Goal: Task Accomplishment & Management: Complete application form

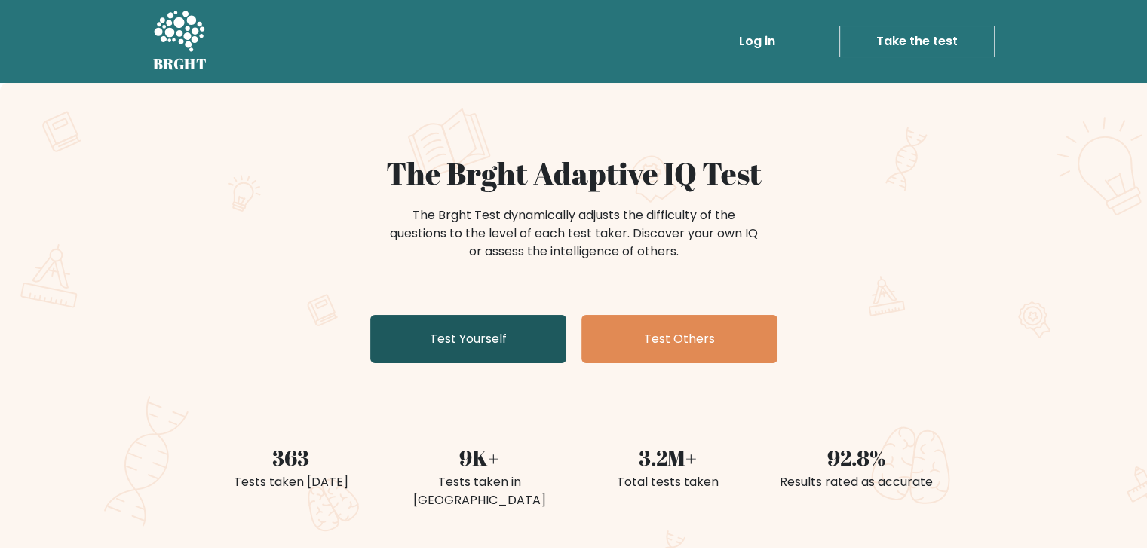
click at [471, 325] on link "Test Yourself" at bounding box center [468, 339] width 196 height 48
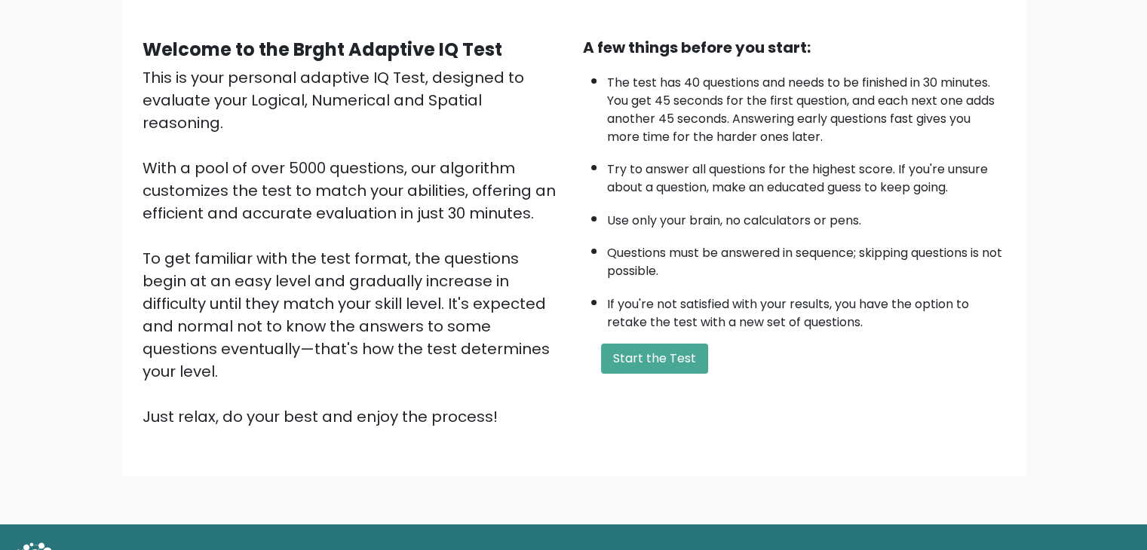
scroll to position [120, 0]
click at [664, 343] on button "Start the Test" at bounding box center [654, 358] width 107 height 30
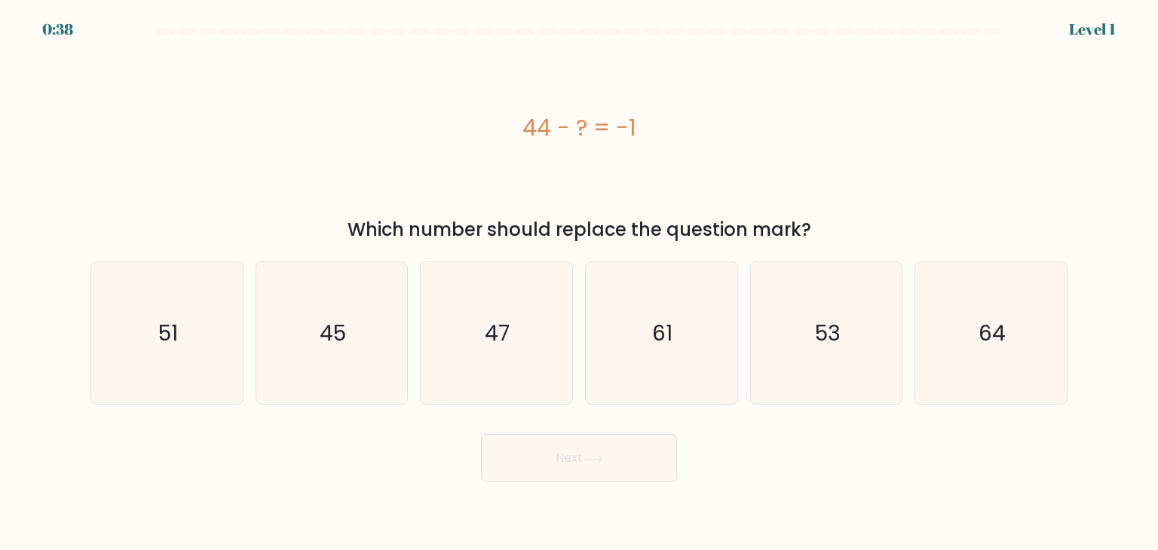
drag, startPoint x: 514, startPoint y: 118, endPoint x: 676, endPoint y: 143, distance: 163.2
click at [676, 143] on div "44 - ? = -1" at bounding box center [578, 128] width 977 height 34
copy div "44 - ? = -1"
click at [320, 342] on text "45" at bounding box center [333, 333] width 26 height 30
click at [579, 283] on input "b. 45" at bounding box center [579, 279] width 1 height 8
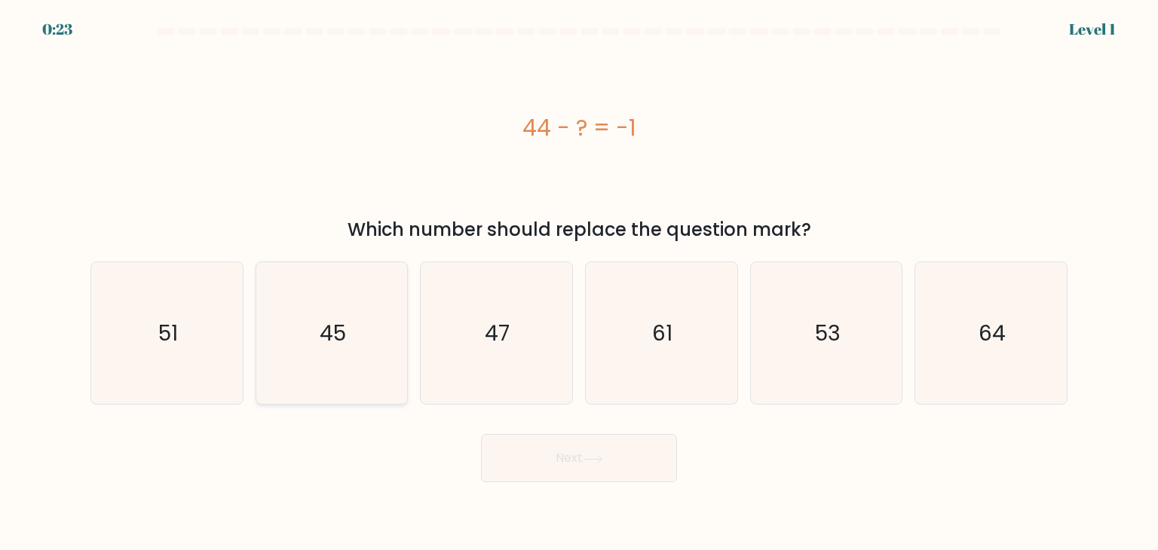
radio input "true"
click at [581, 446] on button "Next" at bounding box center [579, 458] width 196 height 48
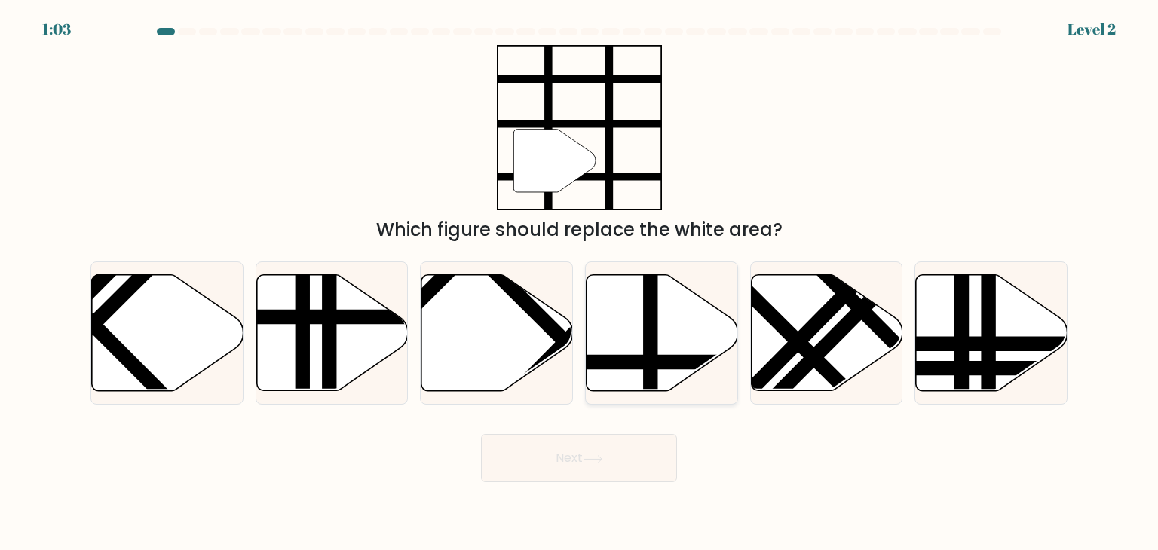
click at [651, 360] on line at bounding box center [651, 271] width 0 height 305
click at [580, 283] on input "d." at bounding box center [579, 279] width 1 height 8
radio input "true"
click at [623, 472] on button "Next" at bounding box center [579, 458] width 196 height 48
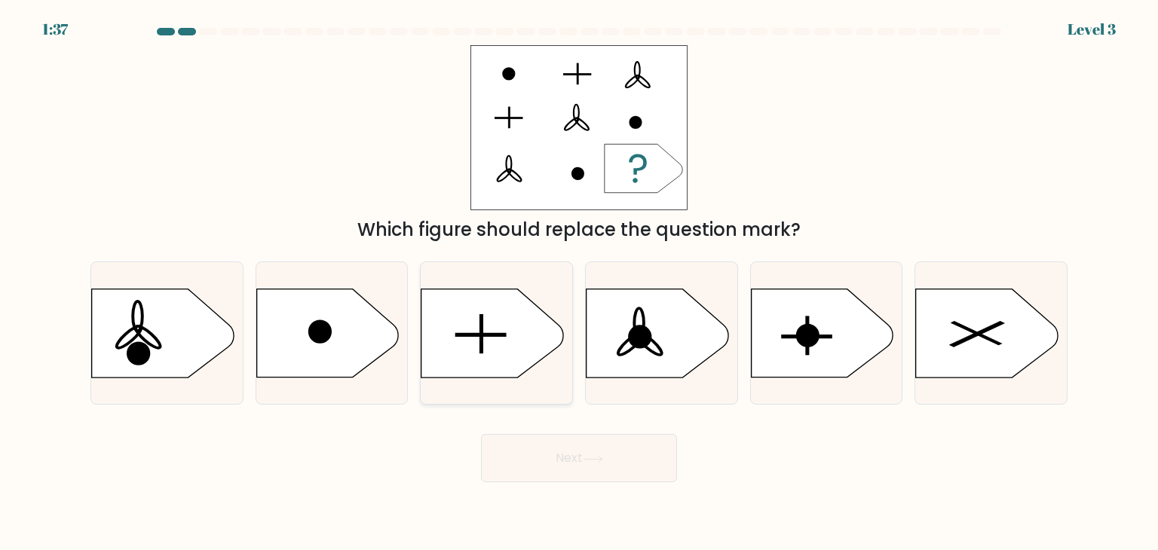
click at [511, 323] on icon at bounding box center [493, 334] width 142 height 88
click at [579, 283] on input "c." at bounding box center [579, 279] width 1 height 8
radio input "true"
click at [624, 476] on button "Next" at bounding box center [579, 458] width 196 height 48
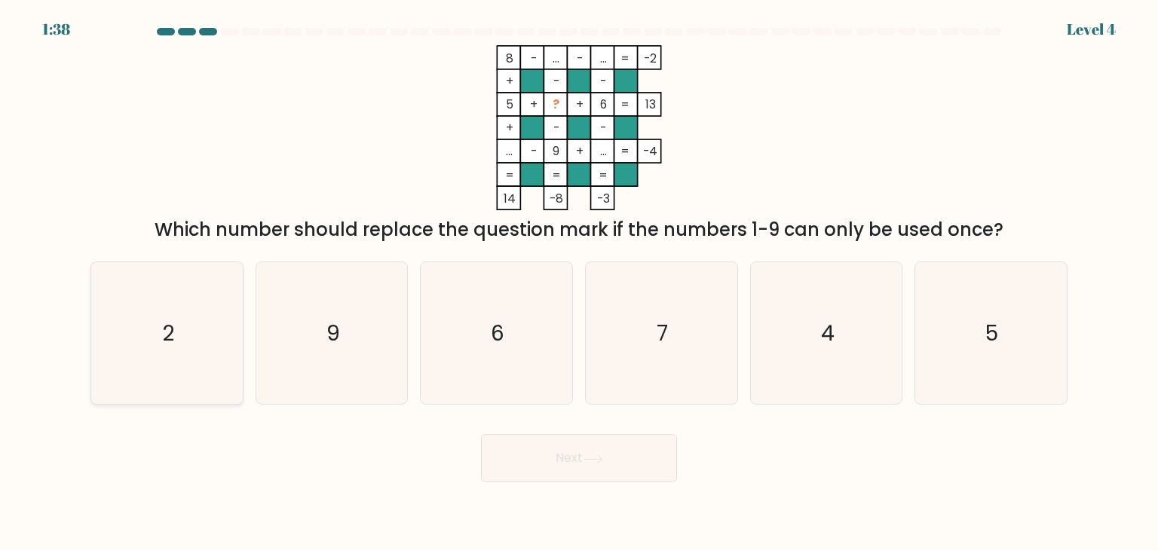
click at [193, 308] on icon "2" at bounding box center [167, 333] width 142 height 142
click at [579, 283] on input "a. 2" at bounding box center [579, 279] width 1 height 8
radio input "true"
click at [585, 464] on button "Next" at bounding box center [579, 458] width 196 height 48
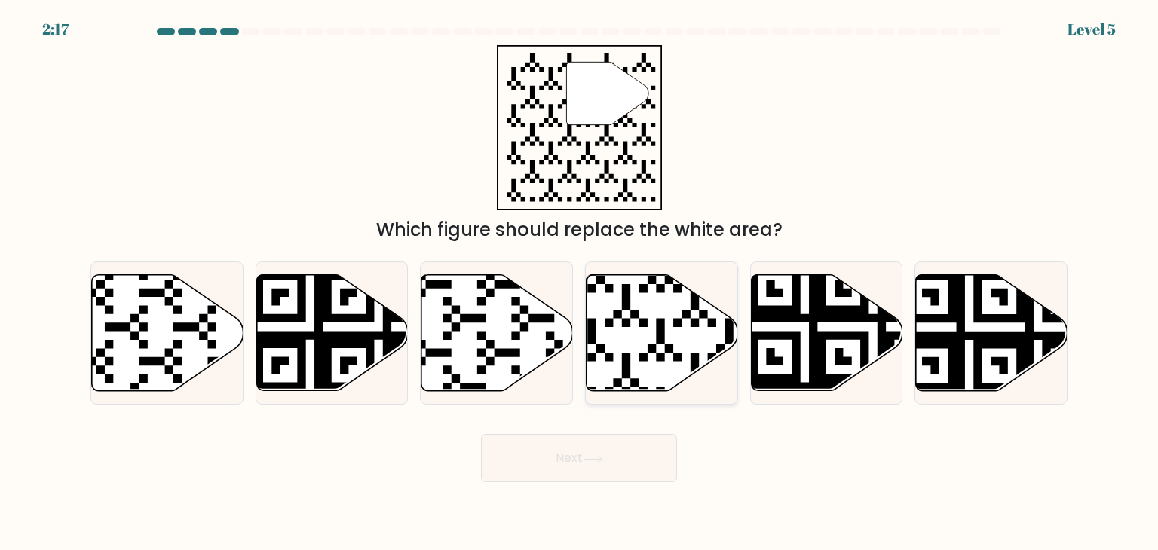
click at [624, 380] on icon at bounding box center [663, 333] width 152 height 116
click at [580, 283] on input "d." at bounding box center [579, 279] width 1 height 8
radio input "true"
click at [637, 469] on button "Next" at bounding box center [579, 458] width 196 height 48
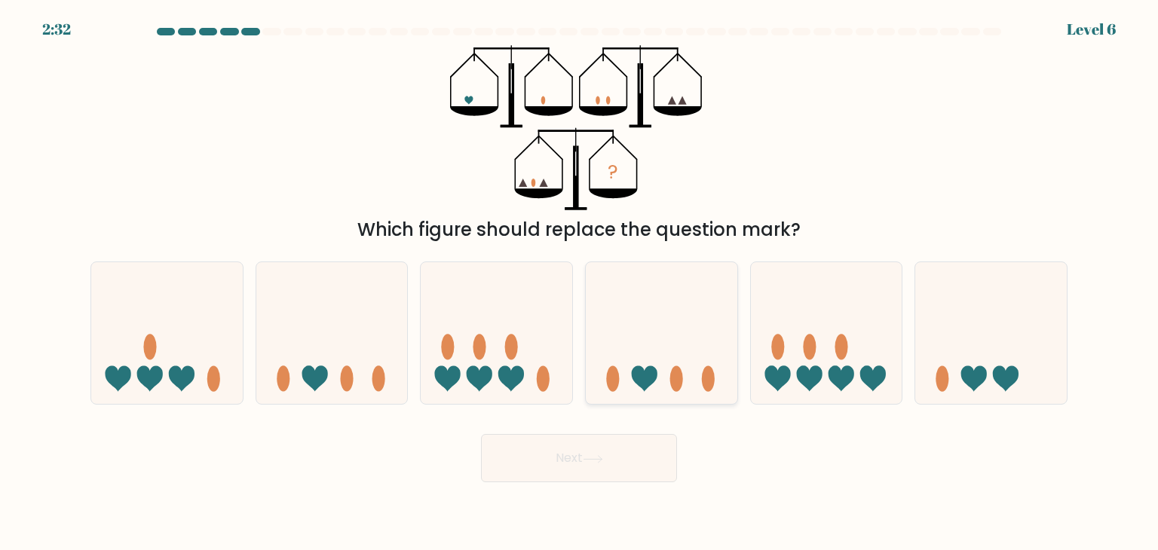
click at [688, 299] on icon at bounding box center [662, 333] width 152 height 125
click at [580, 283] on input "d." at bounding box center [579, 279] width 1 height 8
radio input "true"
click at [591, 471] on button "Next" at bounding box center [579, 458] width 196 height 48
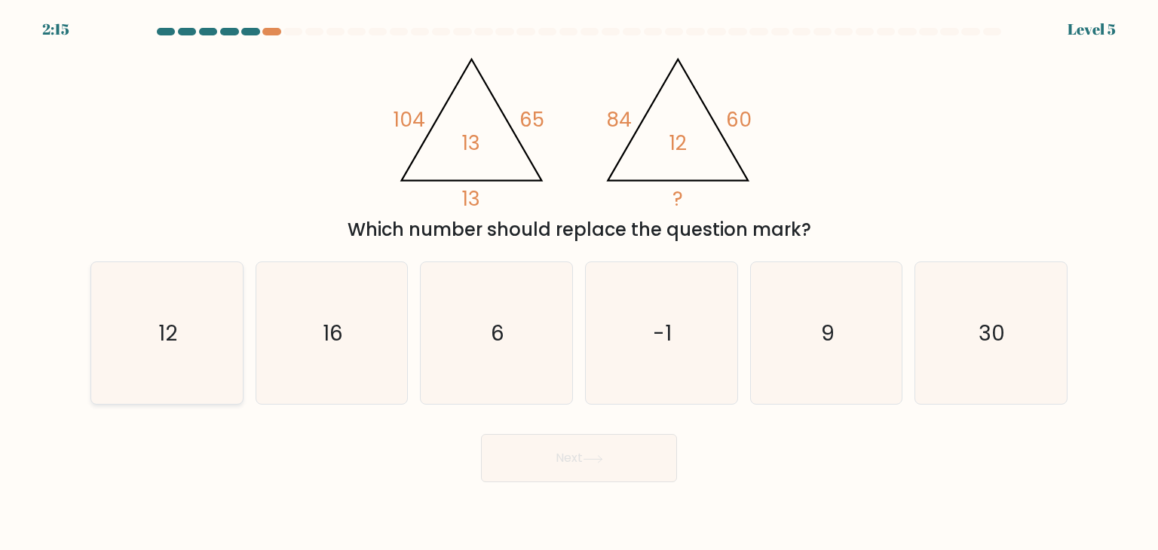
click at [214, 349] on icon "12" at bounding box center [167, 333] width 142 height 142
click at [579, 283] on input "a. 12" at bounding box center [579, 279] width 1 height 8
radio input "true"
click at [599, 473] on button "Next" at bounding box center [579, 458] width 196 height 48
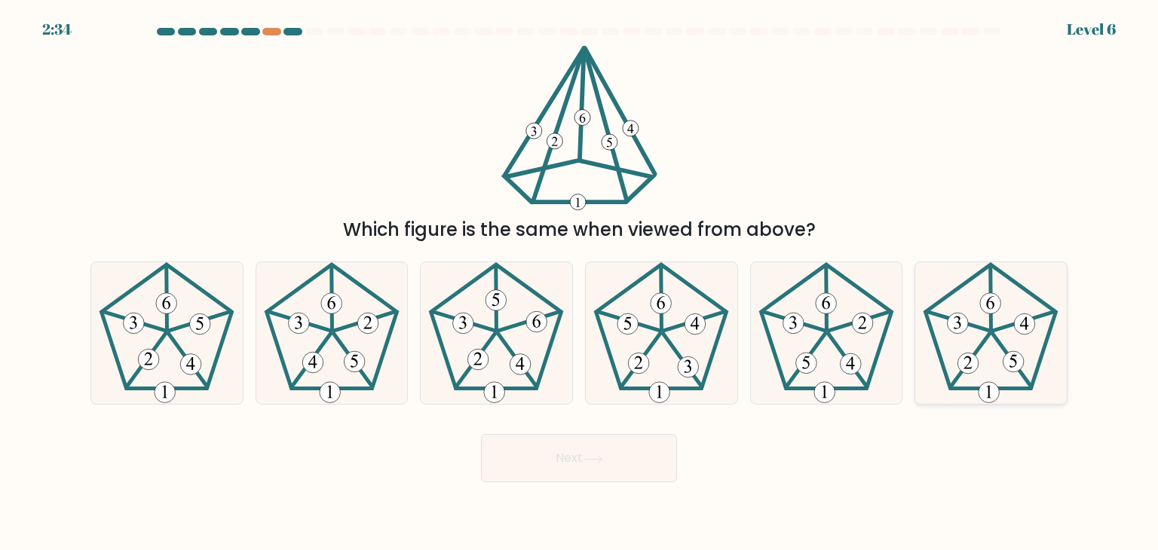
click at [956, 340] on icon at bounding box center [991, 333] width 142 height 142
click at [580, 283] on input "f." at bounding box center [579, 279] width 1 height 8
radio input "true"
click at [648, 464] on button "Next" at bounding box center [579, 458] width 196 height 48
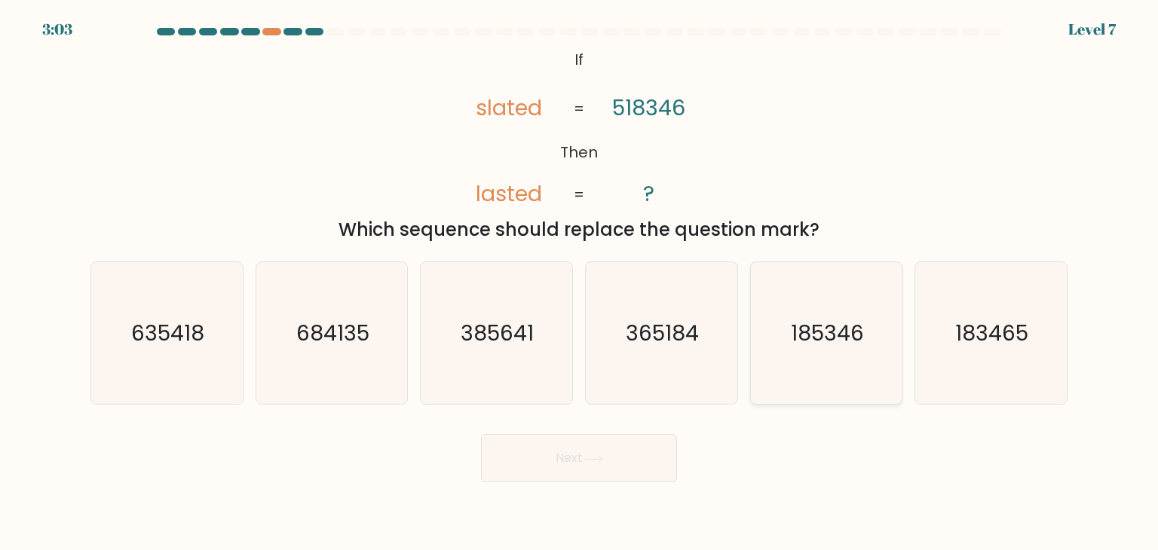
click at [750, 342] on div "185346" at bounding box center [826, 333] width 153 height 143
click at [580, 283] on input "e. 185346" at bounding box center [579, 279] width 1 height 8
radio input "true"
click at [628, 466] on button "Next" at bounding box center [579, 458] width 196 height 48
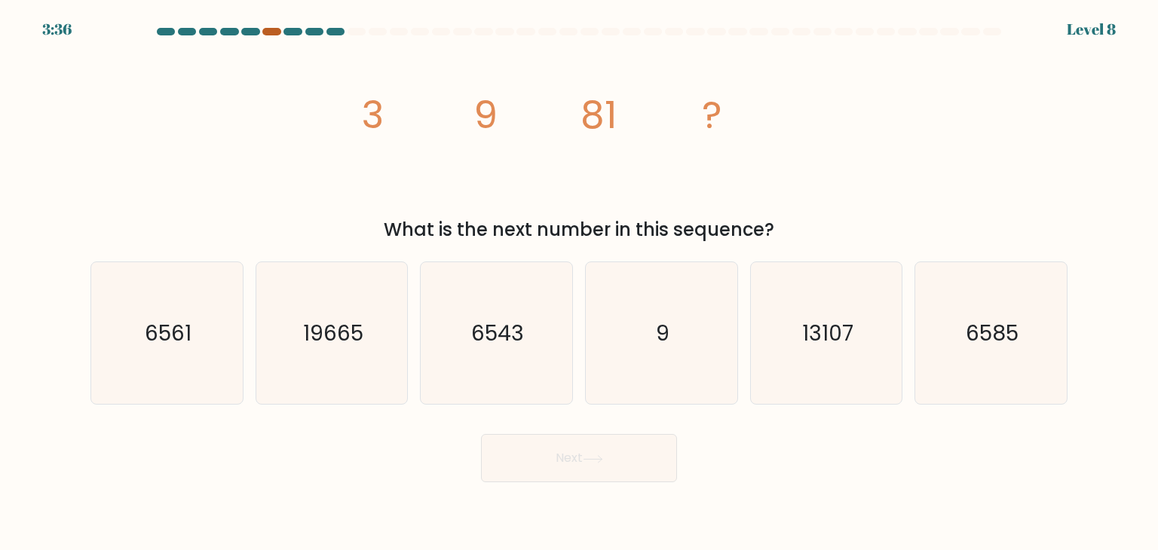
click at [271, 31] on div at bounding box center [271, 32] width 18 height 8
click at [299, 32] on div at bounding box center [293, 32] width 18 height 8
click at [273, 32] on div at bounding box center [271, 32] width 18 height 8
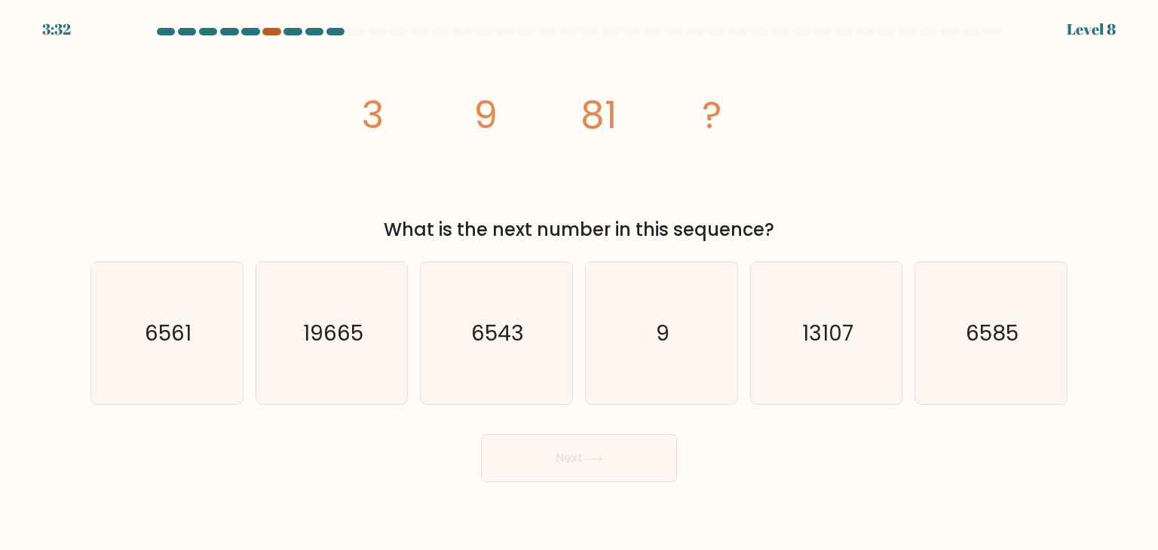
click at [273, 32] on div at bounding box center [271, 32] width 18 height 8
drag, startPoint x: 364, startPoint y: 109, endPoint x: 784, endPoint y: 231, distance: 437.2
click at [784, 231] on div "image/svg+xml 3 9 81 ? What is the next number in this sequence?" at bounding box center [578, 144] width 995 height 198
copy div "3 9 81 ? What is the next number in this sequence?"
click at [214, 330] on icon "6561" at bounding box center [167, 333] width 142 height 142
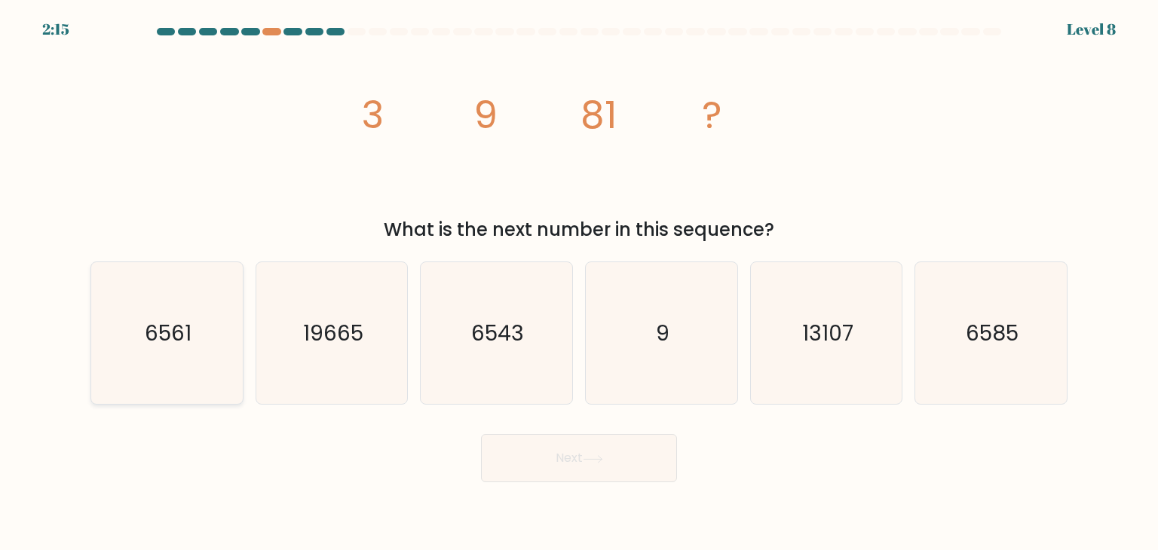
click at [579, 283] on input "a. 6561" at bounding box center [579, 279] width 1 height 8
radio input "true"
click at [584, 444] on button "Next" at bounding box center [579, 458] width 196 height 48
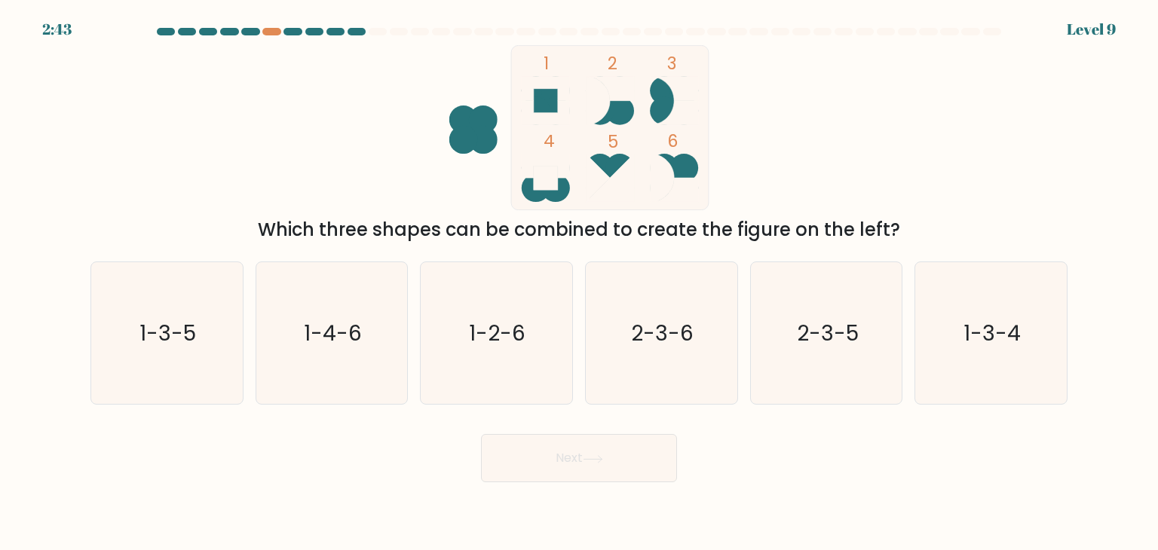
click at [504, 409] on form at bounding box center [579, 255] width 1158 height 455
click at [642, 372] on icon "2-3-6" at bounding box center [661, 333] width 142 height 142
click at [580, 283] on input "d. 2-3-6" at bounding box center [579, 279] width 1 height 8
radio input "true"
click at [618, 452] on button "Next" at bounding box center [579, 458] width 196 height 48
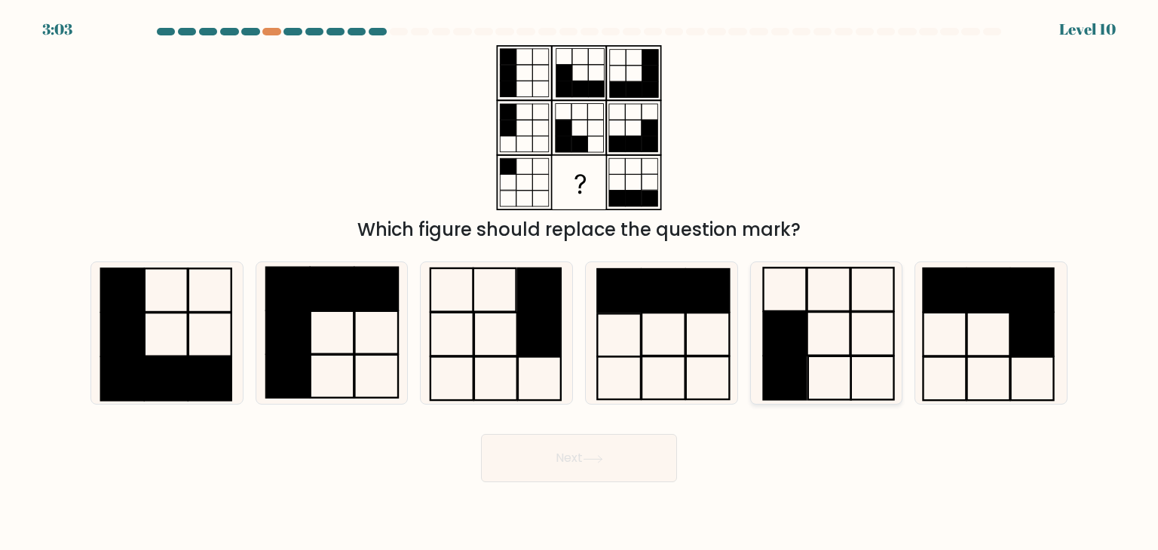
click at [795, 277] on icon at bounding box center [827, 333] width 142 height 142
click at [580, 277] on input "e." at bounding box center [579, 279] width 1 height 8
radio input "true"
click at [619, 464] on button "Next" at bounding box center [579, 458] width 196 height 48
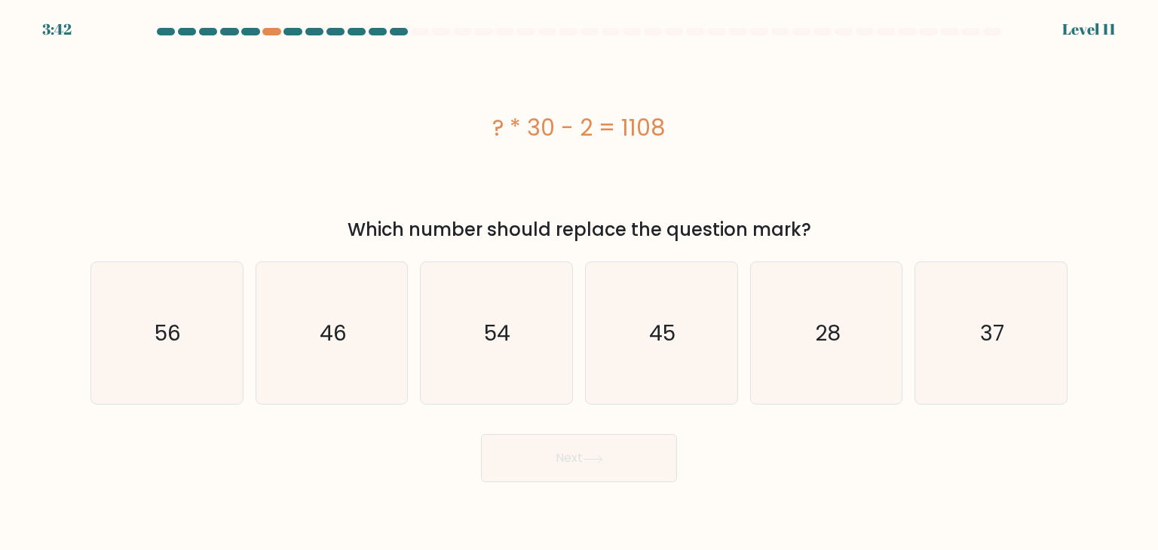
drag, startPoint x: 489, startPoint y: 115, endPoint x: 747, endPoint y: 155, distance: 260.8
click at [747, 155] on div "? * 30 - 2 = 1108" at bounding box center [578, 127] width 977 height 165
copy div "? * 30 - 2 = 1108"
click at [947, 299] on icon "37" at bounding box center [991, 333] width 142 height 142
click at [580, 283] on input "f. 37" at bounding box center [579, 279] width 1 height 8
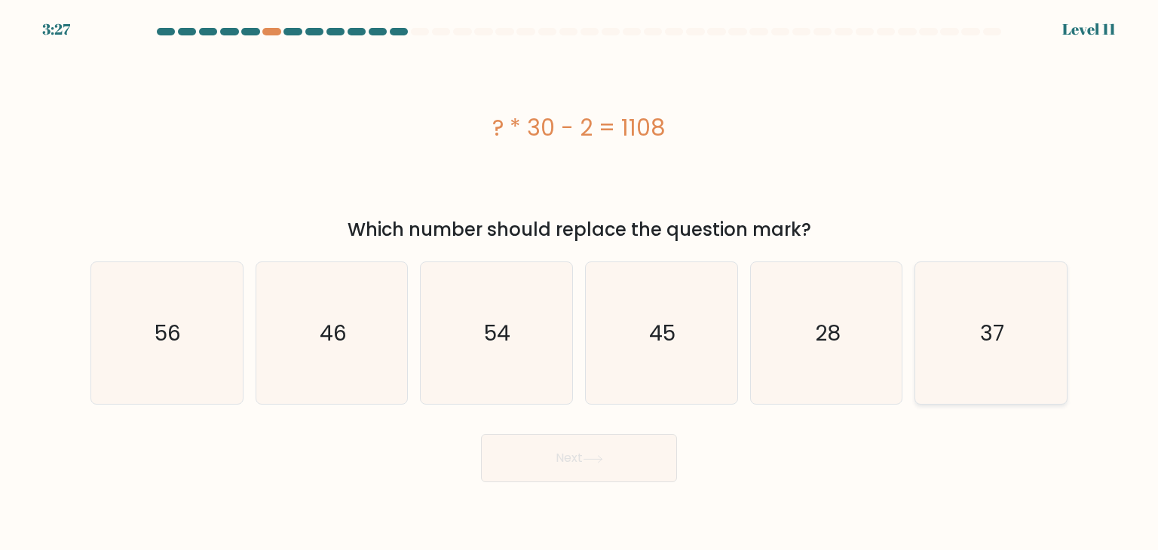
radio input "true"
click at [584, 451] on button "Next" at bounding box center [579, 458] width 196 height 48
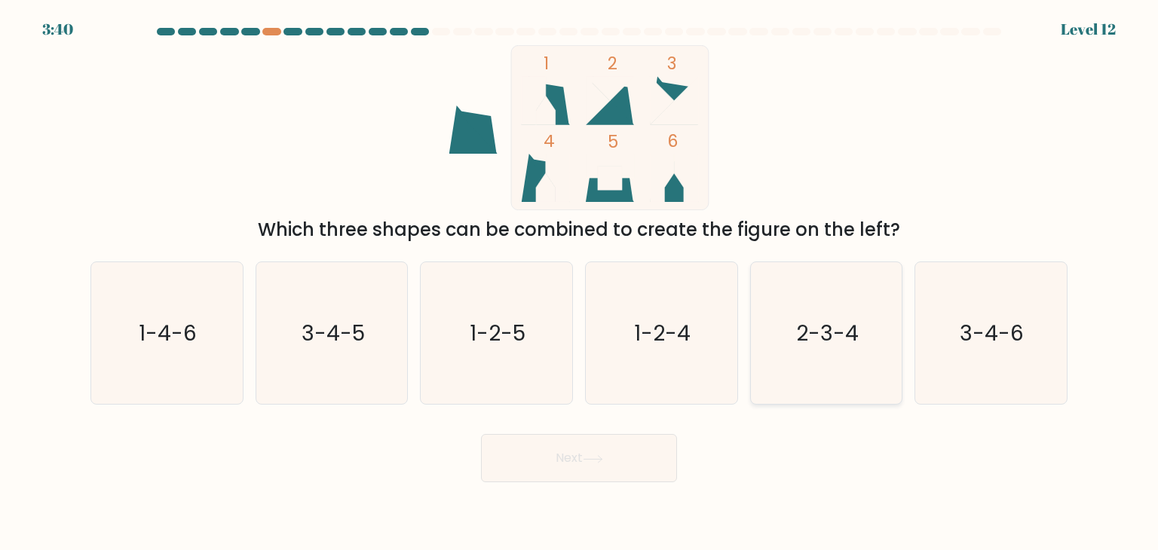
click at [817, 281] on icon "2-3-4" at bounding box center [827, 333] width 142 height 142
click at [580, 281] on input "e. 2-3-4" at bounding box center [579, 279] width 1 height 8
radio input "true"
click at [611, 476] on button "Next" at bounding box center [579, 458] width 196 height 48
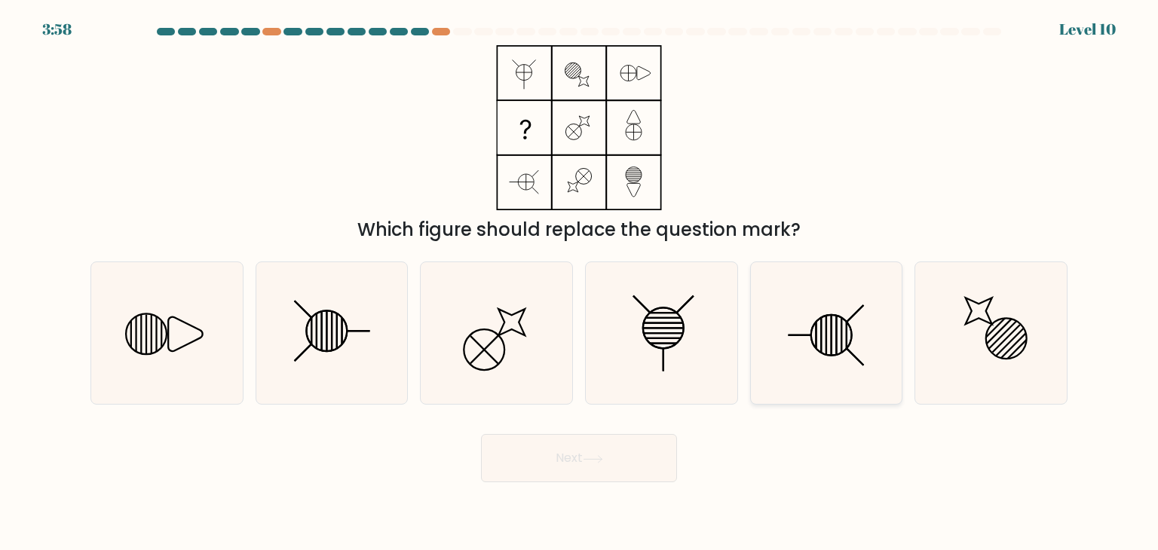
click at [796, 309] on icon at bounding box center [827, 333] width 142 height 142
click at [580, 283] on input "e." at bounding box center [579, 279] width 1 height 8
radio input "true"
click at [370, 366] on icon at bounding box center [332, 333] width 142 height 142
click at [579, 283] on input "b." at bounding box center [579, 279] width 1 height 8
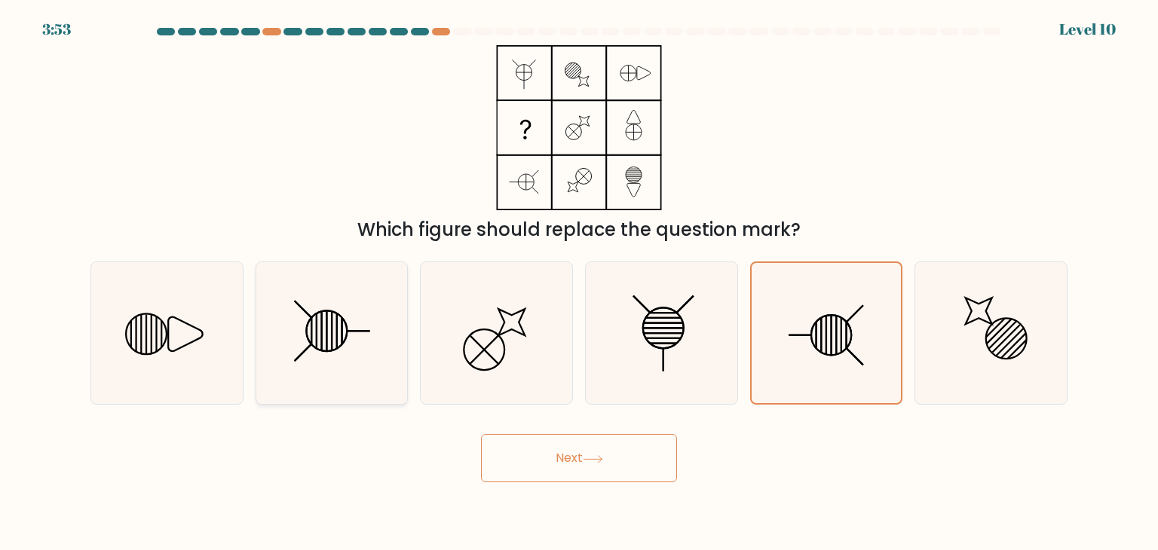
radio input "true"
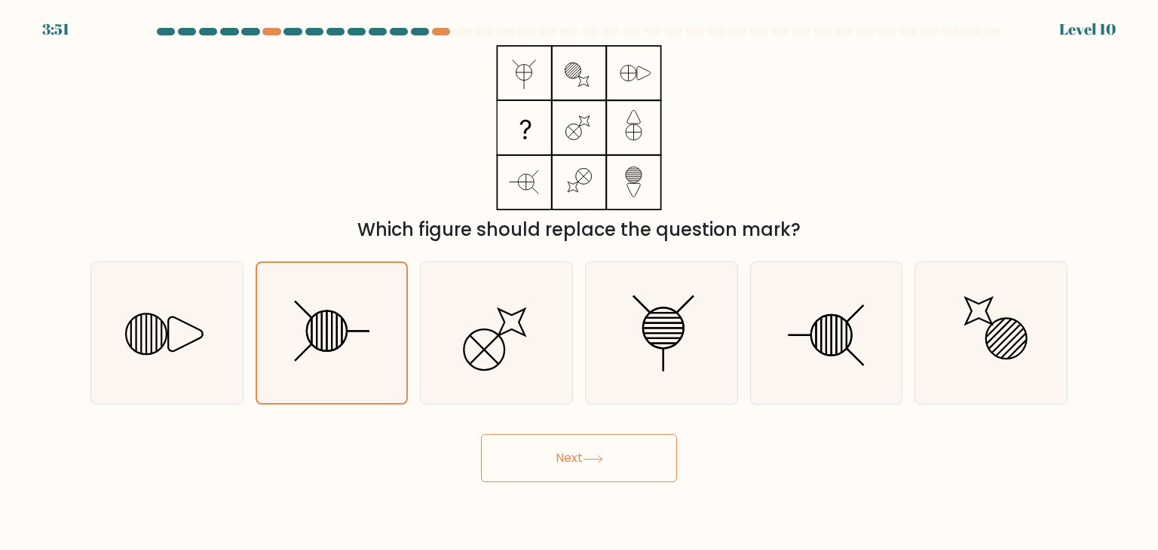
click at [598, 452] on button "Next" at bounding box center [579, 458] width 196 height 48
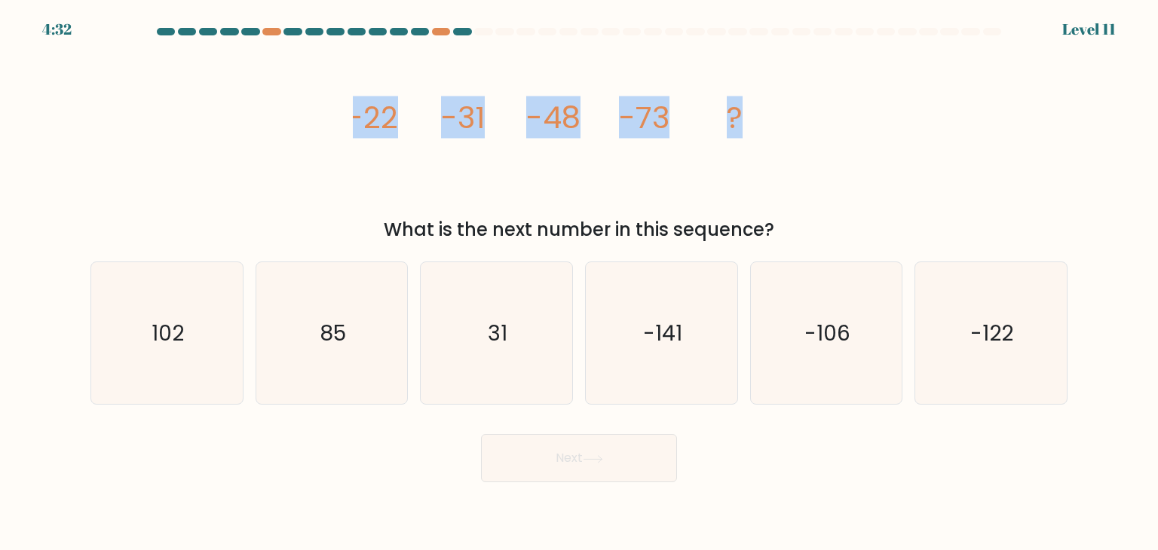
drag, startPoint x: 340, startPoint y: 112, endPoint x: 834, endPoint y: 103, distance: 494.0
click at [834, 103] on div "image/svg+xml -22 -31 -48 -73 ? What is the next number in this sequence?" at bounding box center [578, 144] width 995 height 198
copy g "-22 -31 -48 -73 ?"
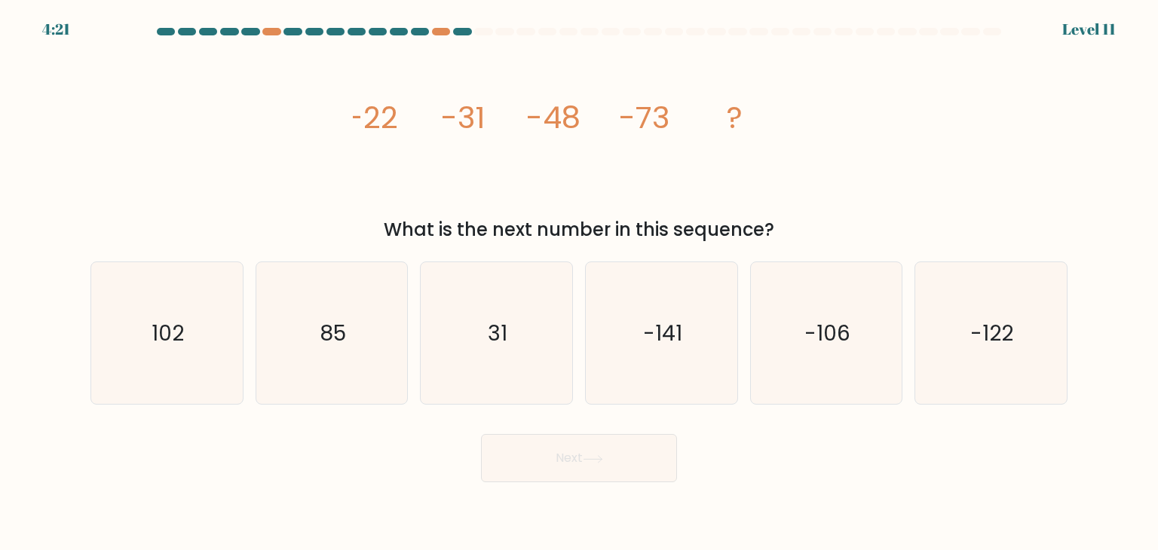
click at [747, 248] on form at bounding box center [579, 255] width 1158 height 455
click at [804, 319] on icon "-106" at bounding box center [827, 333] width 142 height 142
click at [580, 283] on input "e. -106" at bounding box center [579, 279] width 1 height 8
radio input "true"
click at [624, 466] on button "Next" at bounding box center [579, 458] width 196 height 48
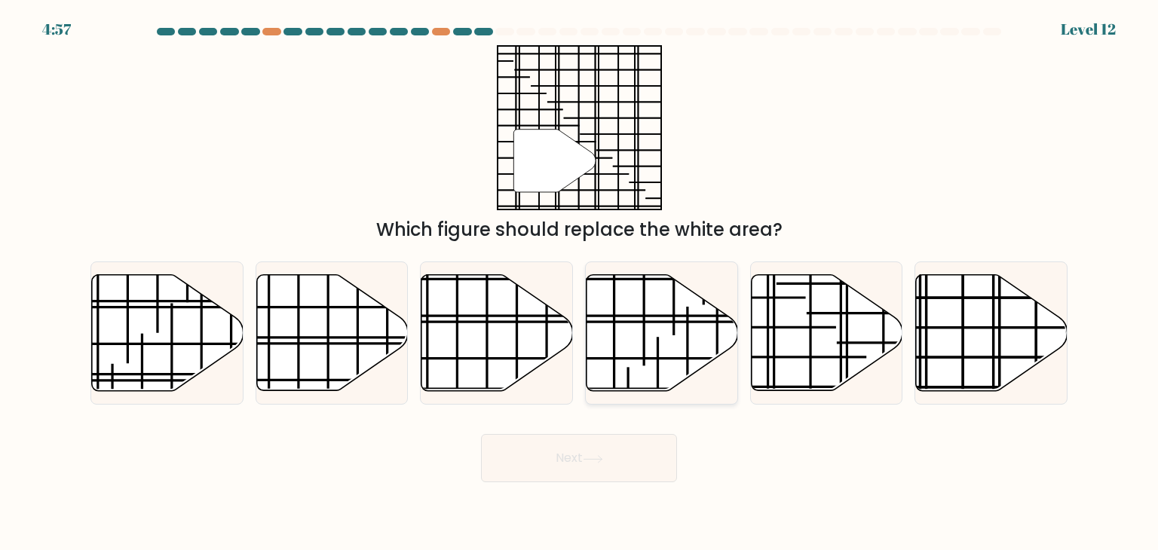
click at [730, 340] on icon at bounding box center [663, 333] width 152 height 116
click at [580, 283] on input "d." at bounding box center [579, 279] width 1 height 8
radio input "true"
click at [647, 438] on button "Next" at bounding box center [579, 458] width 196 height 48
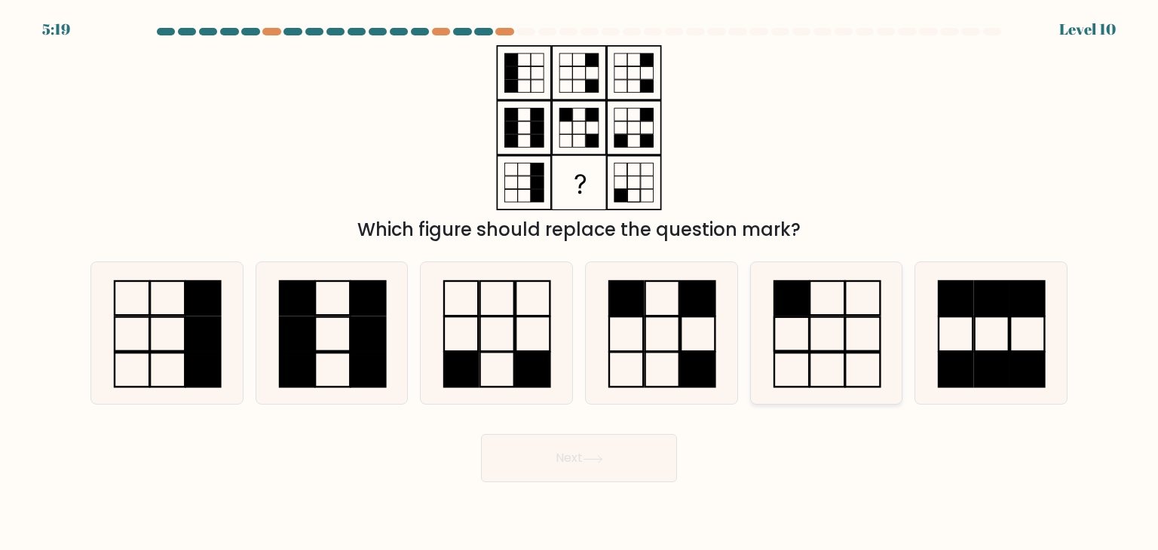
click at [781, 320] on icon at bounding box center [827, 333] width 142 height 142
click at [580, 283] on input "e." at bounding box center [579, 279] width 1 height 8
radio input "true"
click at [627, 462] on button "Next" at bounding box center [579, 458] width 196 height 48
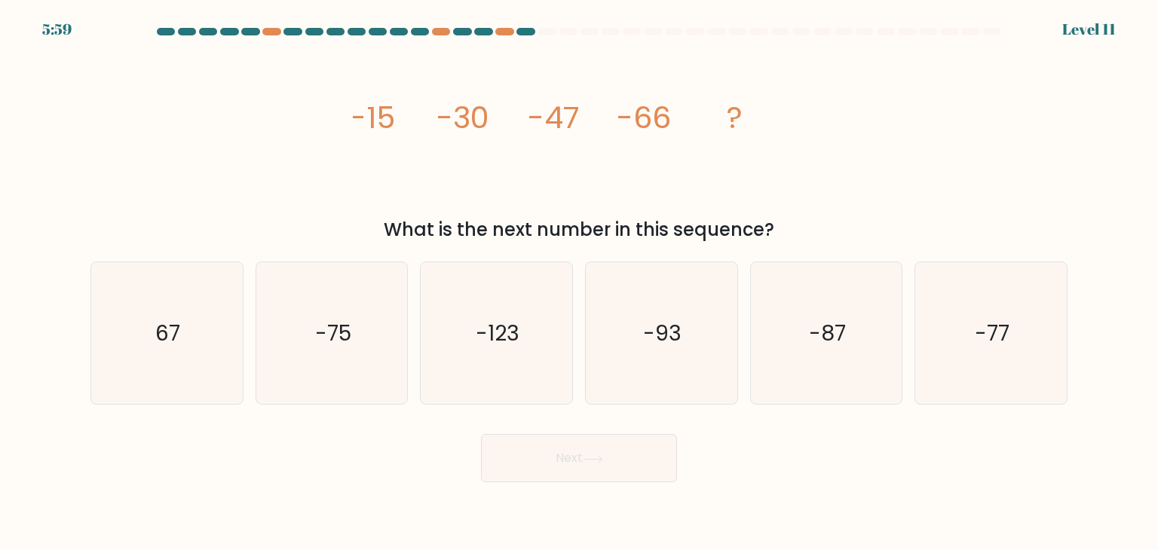
drag, startPoint x: 332, startPoint y: 117, endPoint x: 886, endPoint y: 218, distance: 563.4
click at [886, 218] on div "image/svg+xml -15 -30 -47 -66 ? What is the next number in this sequence?" at bounding box center [578, 144] width 995 height 198
copy div "-15 -30 -47 -66 ? What is the next number in this sequence?"
click at [814, 279] on icon "-87" at bounding box center [827, 333] width 142 height 142
click at [580, 279] on input "e. -87" at bounding box center [579, 279] width 1 height 8
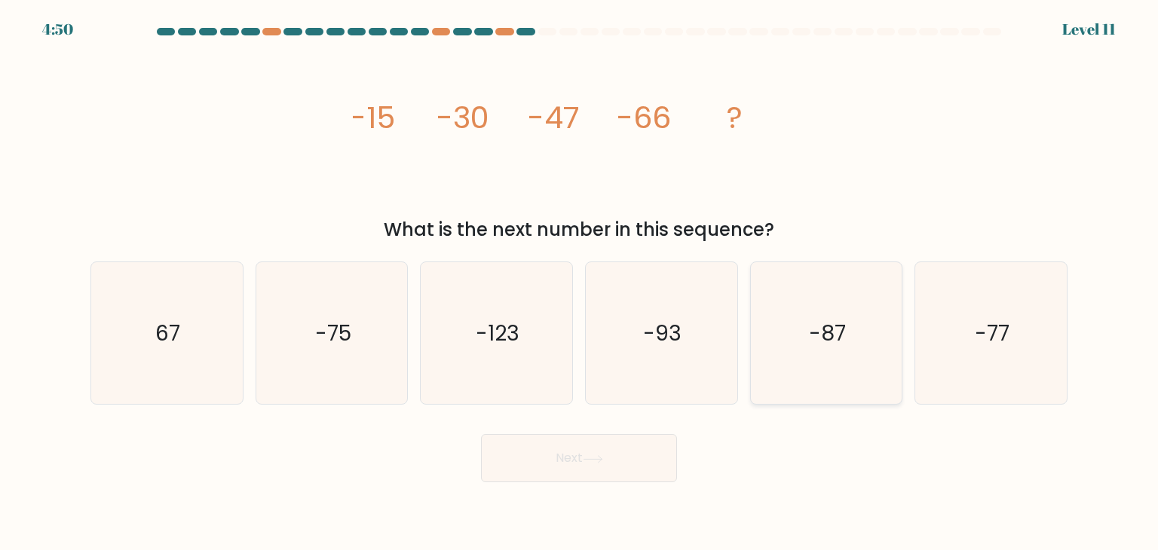
radio input "true"
click at [650, 450] on button "Next" at bounding box center [579, 458] width 196 height 48
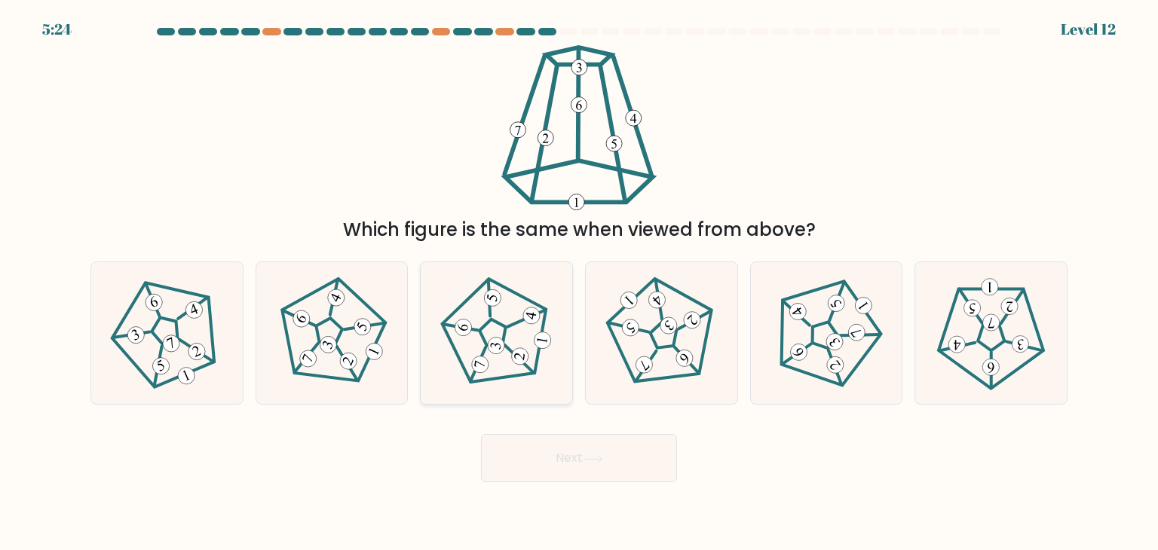
click at [469, 327] on 541 at bounding box center [464, 328] width 20 height 20
click at [579, 283] on input "c." at bounding box center [579, 279] width 1 height 8
radio input "true"
click at [532, 438] on button "Next" at bounding box center [579, 458] width 196 height 48
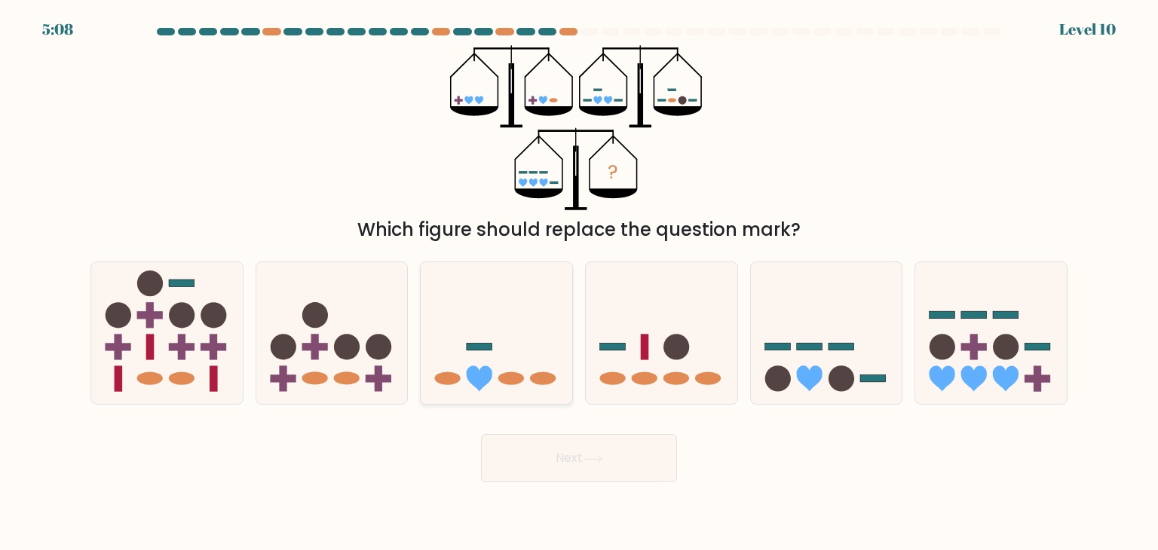
click at [531, 316] on icon at bounding box center [497, 333] width 152 height 125
click at [579, 283] on input "c." at bounding box center [579, 279] width 1 height 8
radio input "true"
click at [615, 455] on button "Next" at bounding box center [579, 458] width 196 height 48
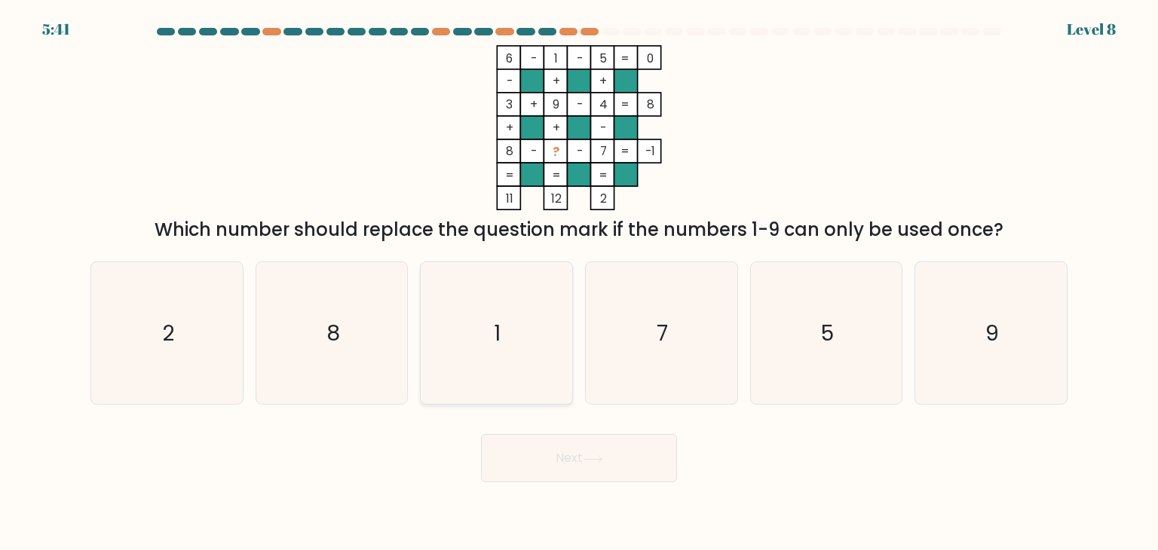
click at [510, 312] on icon "1" at bounding box center [496, 333] width 142 height 142
click at [579, 283] on input "c. 1" at bounding box center [579, 279] width 1 height 8
radio input "true"
click at [599, 459] on icon at bounding box center [593, 459] width 20 height 8
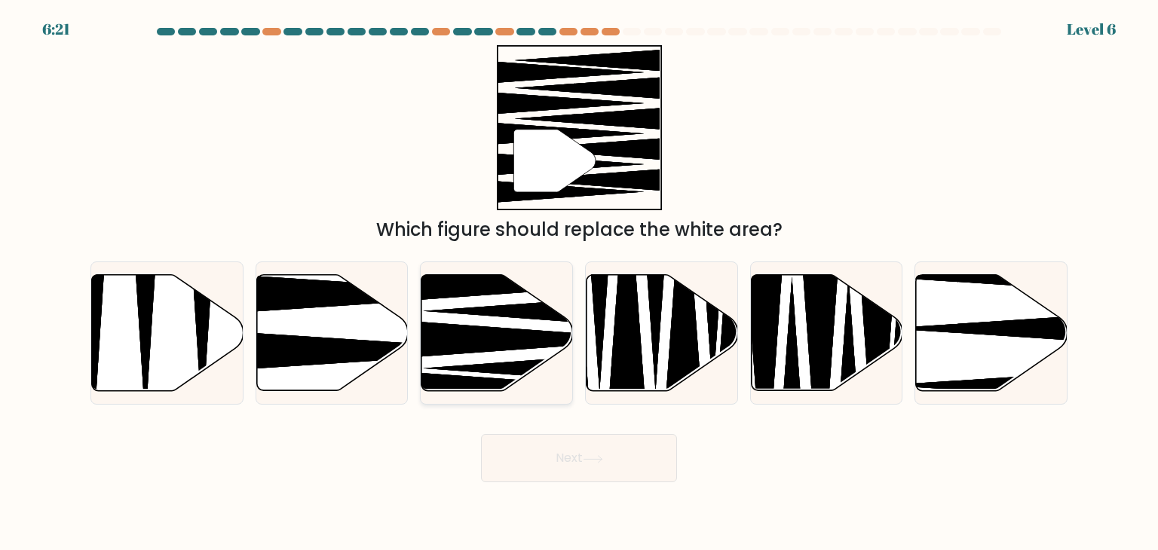
click at [518, 353] on icon at bounding box center [498, 333] width 152 height 116
click at [579, 283] on input "c." at bounding box center [579, 279] width 1 height 8
radio input "true"
click at [591, 474] on button "Next" at bounding box center [579, 458] width 196 height 48
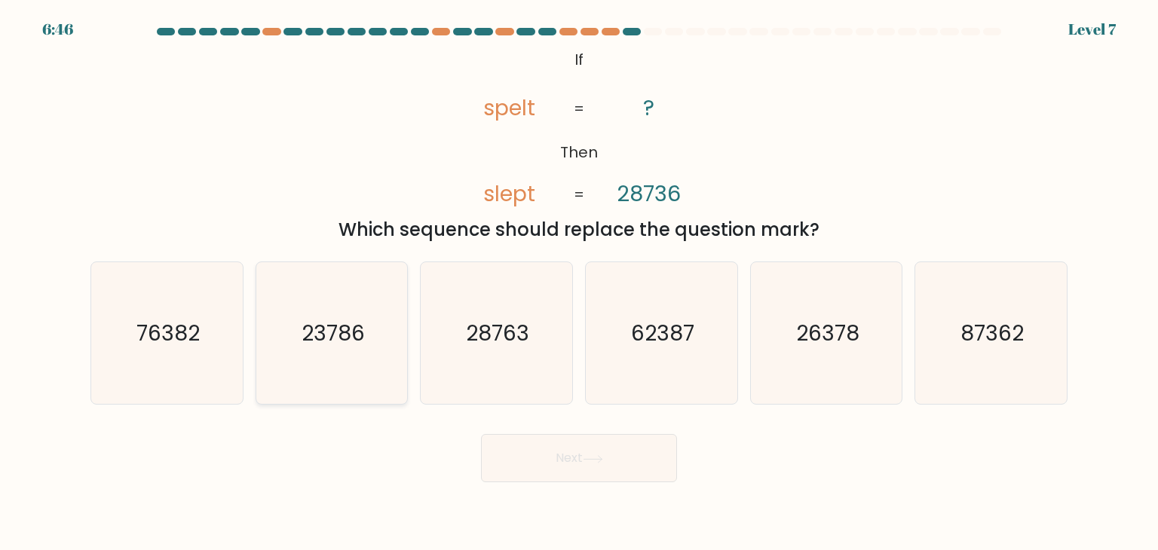
click at [371, 284] on icon "23786" at bounding box center [332, 333] width 142 height 142
click at [579, 283] on input "b. 23786" at bounding box center [579, 279] width 1 height 8
radio input "true"
click at [609, 474] on button "Next" at bounding box center [579, 458] width 196 height 48
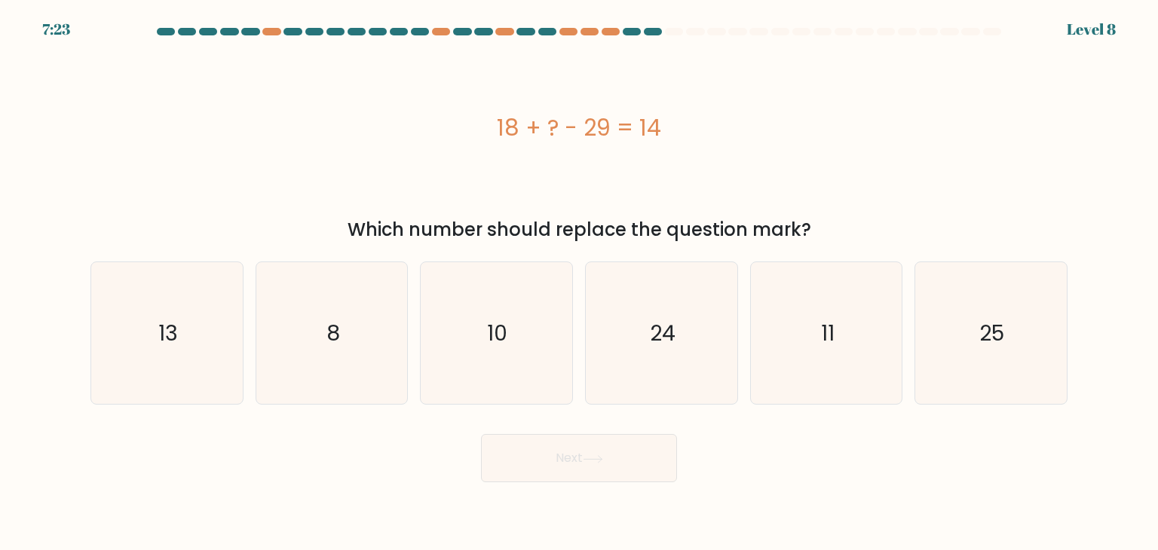
drag, startPoint x: 495, startPoint y: 124, endPoint x: 791, endPoint y: 138, distance: 295.9
click at [791, 138] on div "18 + ? - 29 = 14" at bounding box center [578, 128] width 977 height 34
copy div "18 + ? - 29 = 14"
click at [962, 333] on icon "25" at bounding box center [991, 333] width 142 height 142
click at [580, 283] on input "f. 25" at bounding box center [579, 279] width 1 height 8
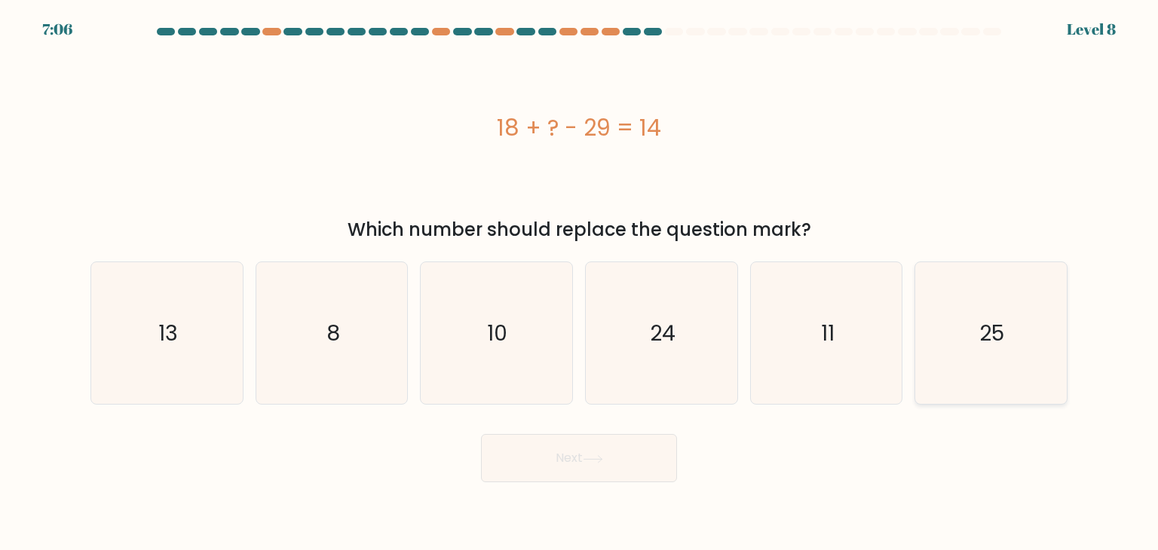
radio input "true"
click at [624, 458] on button "Next" at bounding box center [579, 458] width 196 height 48
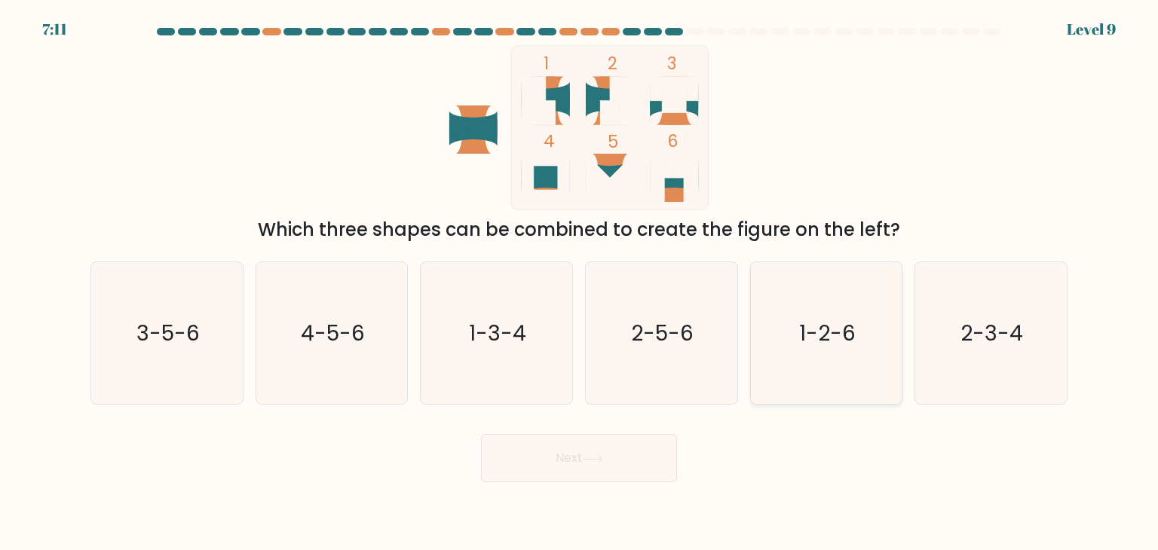
click at [801, 342] on text "1-2-6" at bounding box center [827, 333] width 57 height 30
click at [580, 283] on input "e. 1-2-6" at bounding box center [579, 279] width 1 height 8
radio input "true"
click at [642, 449] on button "Next" at bounding box center [579, 458] width 196 height 48
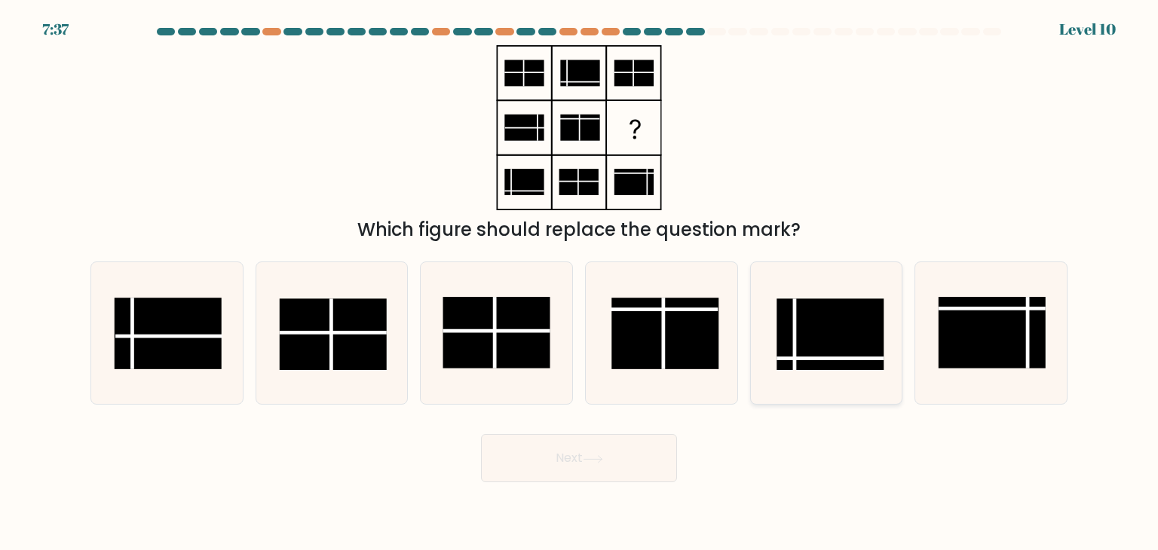
click at [802, 327] on rect at bounding box center [830, 335] width 107 height 72
click at [580, 283] on input "e." at bounding box center [579, 279] width 1 height 8
radio input "true"
click at [175, 323] on rect at bounding box center [168, 334] width 107 height 72
click at [579, 283] on input "a." at bounding box center [579, 279] width 1 height 8
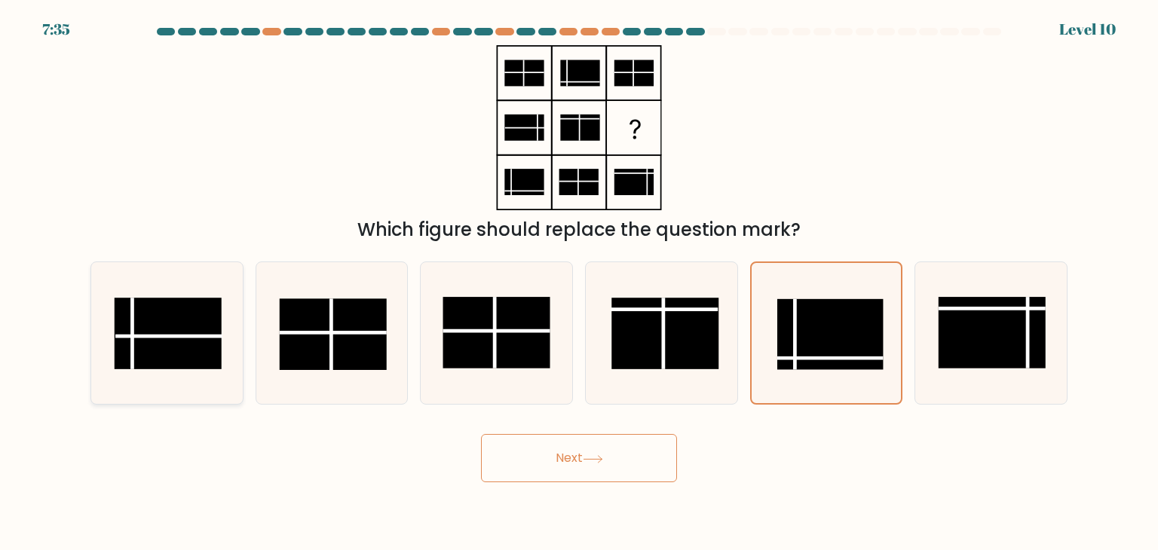
radio input "true"
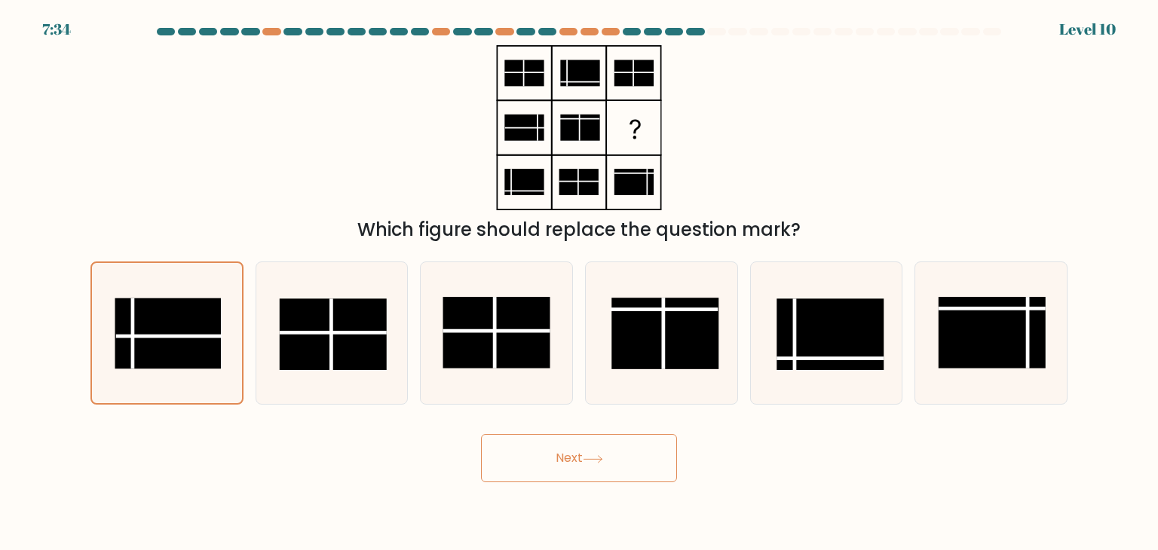
click at [566, 468] on button "Next" at bounding box center [579, 458] width 196 height 48
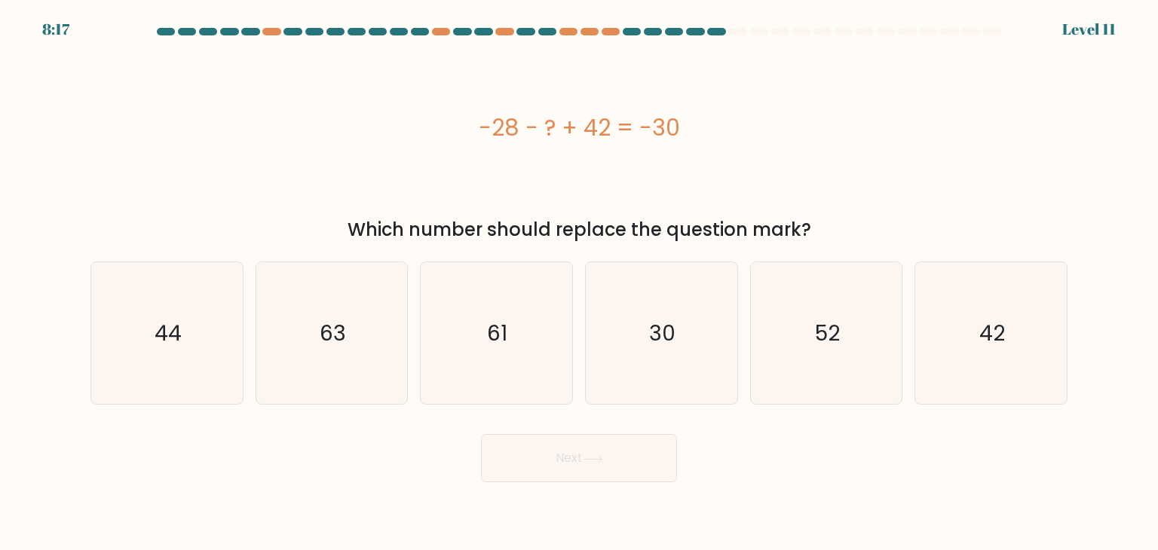
drag, startPoint x: 481, startPoint y: 124, endPoint x: 767, endPoint y: 130, distance: 285.9
click at [767, 130] on div "-28 - ? + 42 = -30" at bounding box center [578, 128] width 977 height 34
copy div "-28 - ? + 42 = -30"
click at [208, 322] on icon "44" at bounding box center [167, 333] width 142 height 142
click at [579, 283] on input "a. 44" at bounding box center [579, 279] width 1 height 8
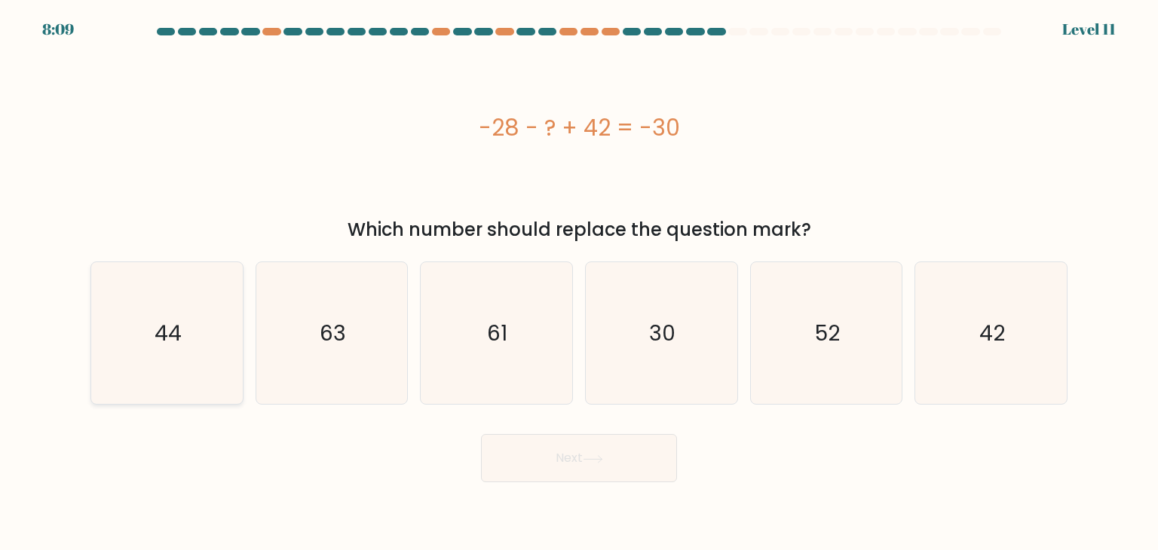
radio input "true"
click at [539, 471] on button "Next" at bounding box center [579, 458] width 196 height 48
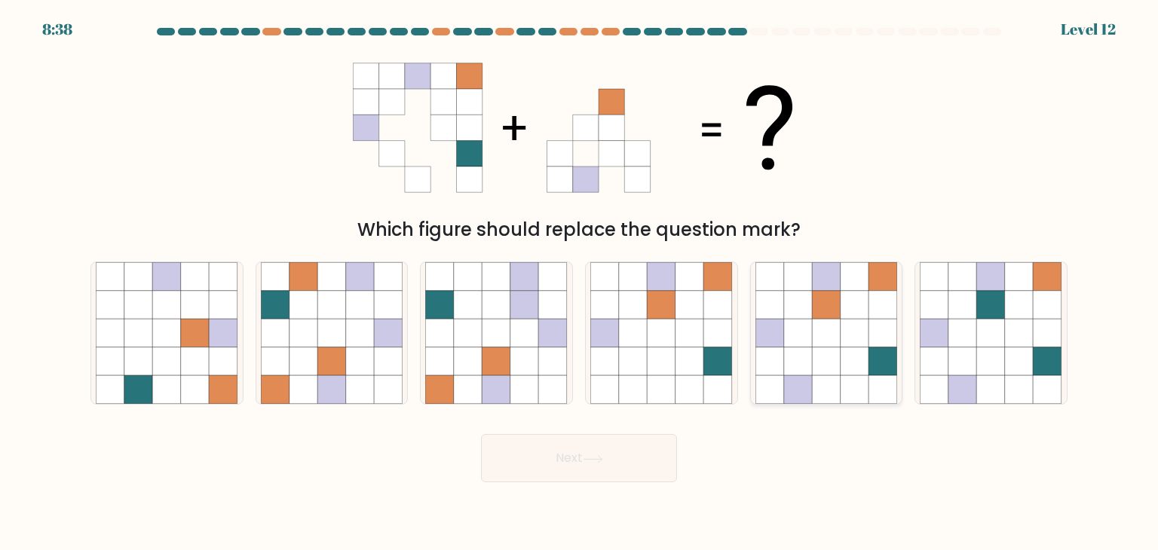
click at [884, 352] on icon at bounding box center [883, 362] width 29 height 29
click at [580, 283] on input "e." at bounding box center [579, 279] width 1 height 8
radio input "true"
click at [629, 466] on button "Next" at bounding box center [579, 458] width 196 height 48
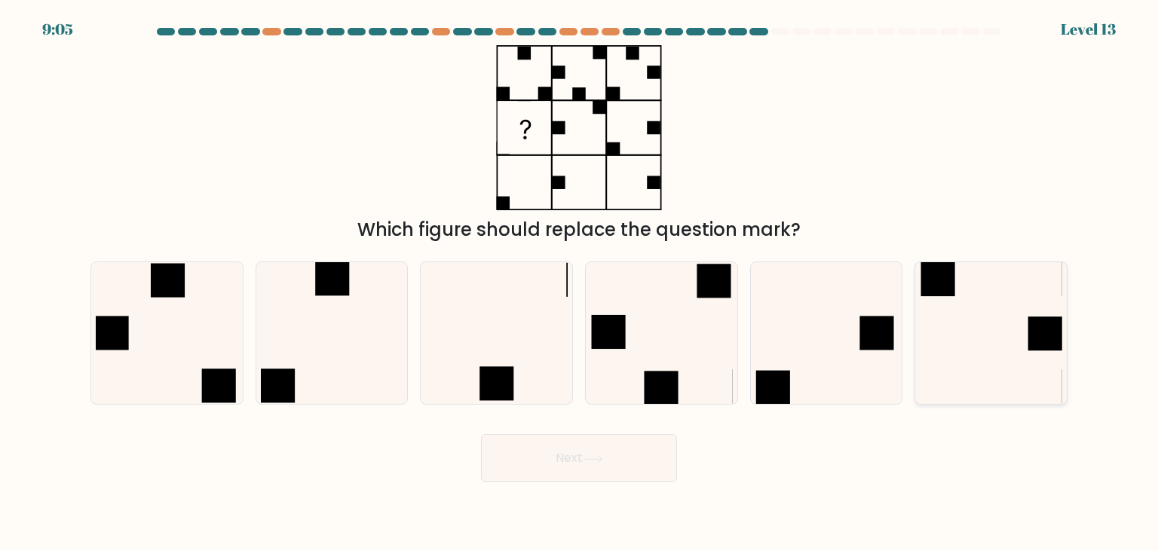
click at [1029, 301] on icon at bounding box center [991, 333] width 142 height 142
click at [580, 283] on input "f." at bounding box center [579, 279] width 1 height 8
radio input "true"
click at [650, 466] on button "Next" at bounding box center [579, 458] width 196 height 48
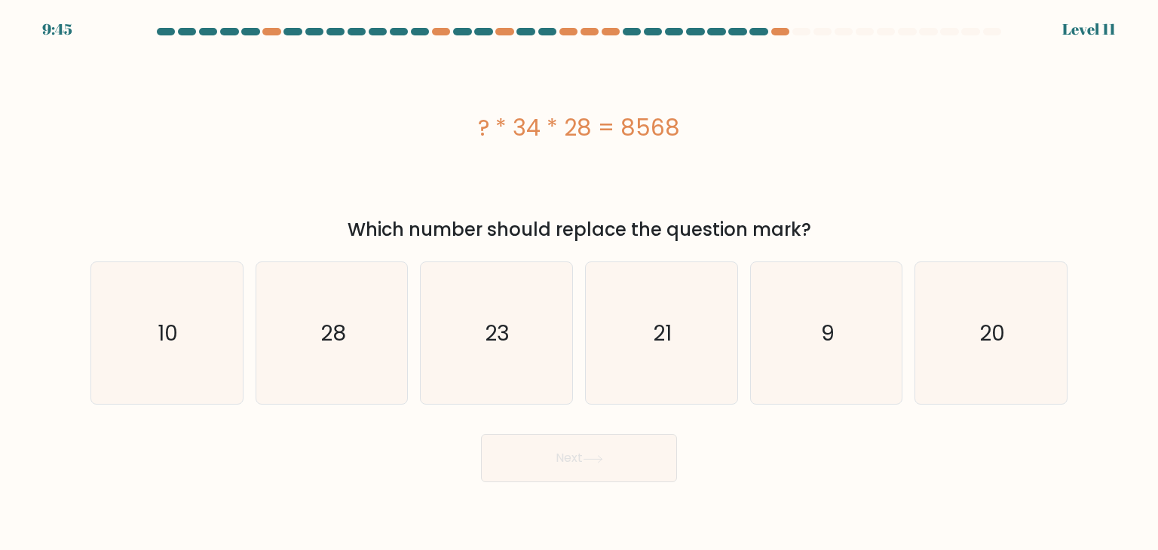
drag, startPoint x: 464, startPoint y: 127, endPoint x: 817, endPoint y: 121, distance: 352.9
click at [817, 121] on div "? * 34 * 28 = 8568" at bounding box center [578, 128] width 977 height 34
copy div "? * 34 * 28 = 8568"
click at [817, 121] on div "? * 34 * 28 = 8568" at bounding box center [578, 128] width 977 height 34
click at [857, 308] on icon "9" at bounding box center [827, 333] width 142 height 142
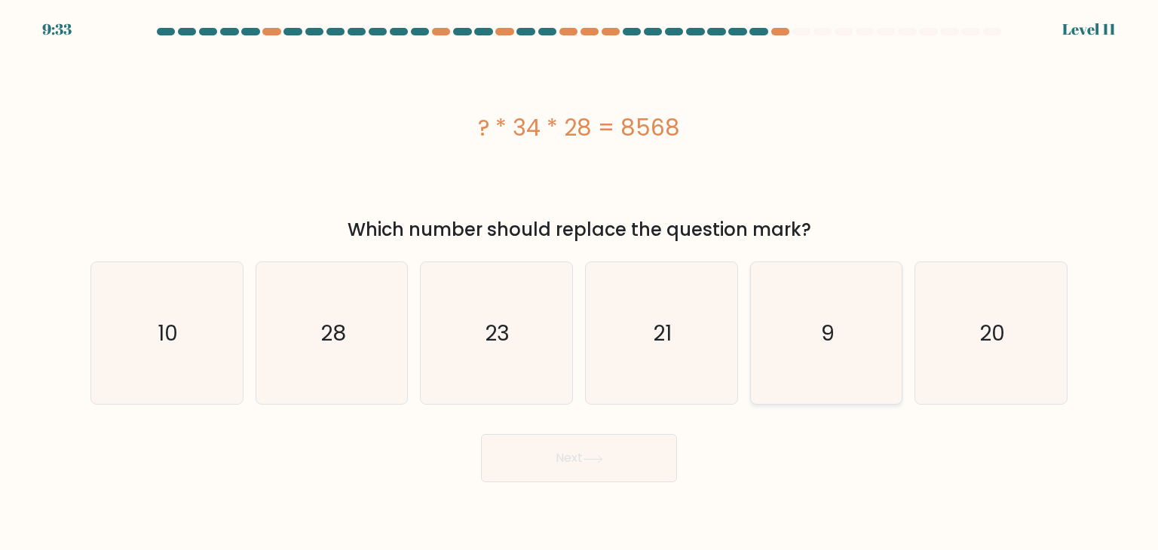
click at [580, 283] on input "e. 9" at bounding box center [579, 279] width 1 height 8
radio input "true"
click at [637, 452] on button "Next" at bounding box center [579, 458] width 196 height 48
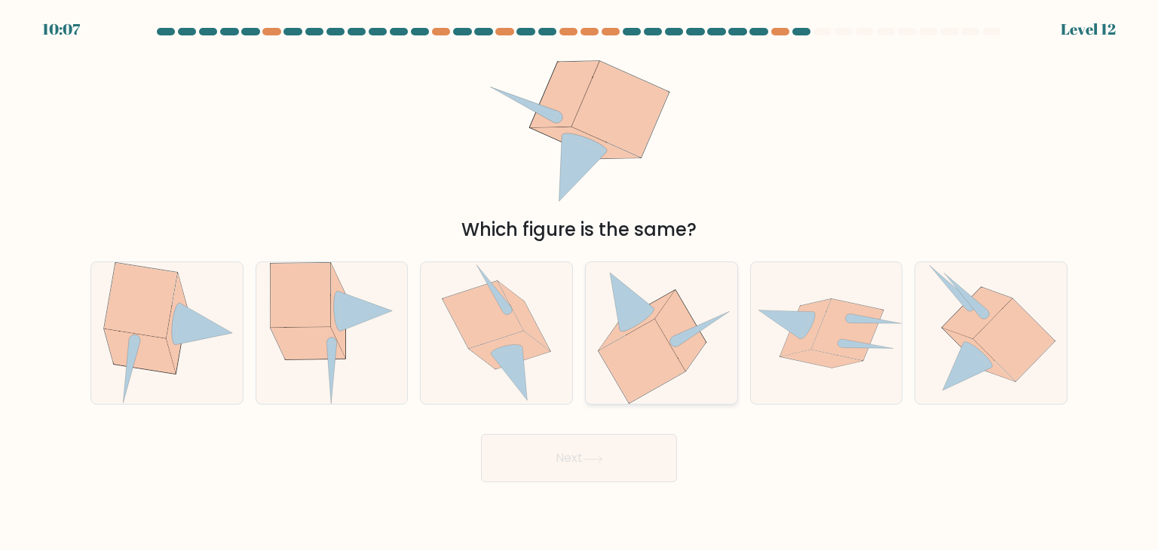
click at [627, 307] on icon at bounding box center [632, 302] width 44 height 58
click at [580, 283] on input "d." at bounding box center [579, 279] width 1 height 8
radio input "true"
click at [569, 463] on button "Next" at bounding box center [579, 458] width 196 height 48
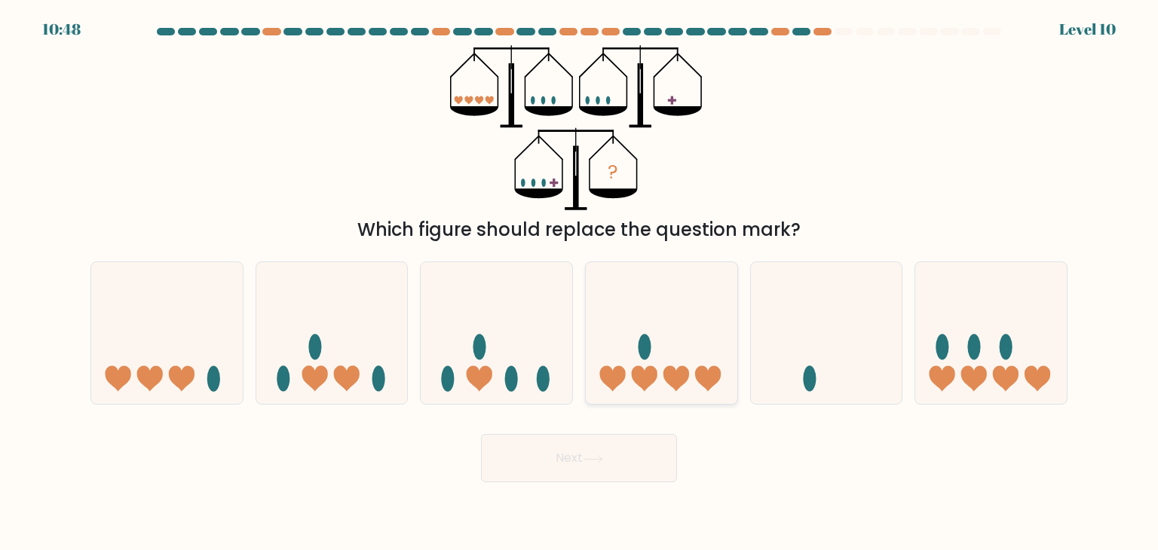
click at [599, 387] on icon at bounding box center [662, 333] width 152 height 125
click at [580, 283] on input "d." at bounding box center [579, 279] width 1 height 8
radio input "true"
click at [600, 468] on button "Next" at bounding box center [579, 458] width 196 height 48
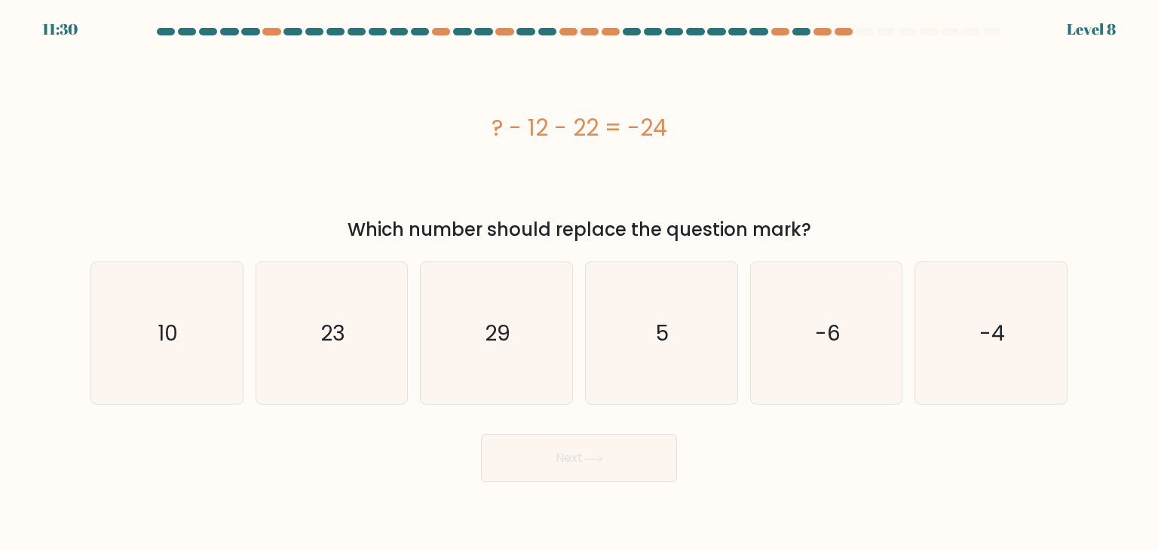
drag, startPoint x: 470, startPoint y: 118, endPoint x: 899, endPoint y: 239, distance: 445.9
click at [899, 239] on div "? - 12 - 22 = -24 Which number should replace the question mark?" at bounding box center [578, 144] width 995 height 198
copy div "? - 12 - 22 = -24 Which number should replace the question mark?"
click at [169, 330] on text "10" at bounding box center [168, 333] width 20 height 30
click at [579, 283] on input "a. 10" at bounding box center [579, 279] width 1 height 8
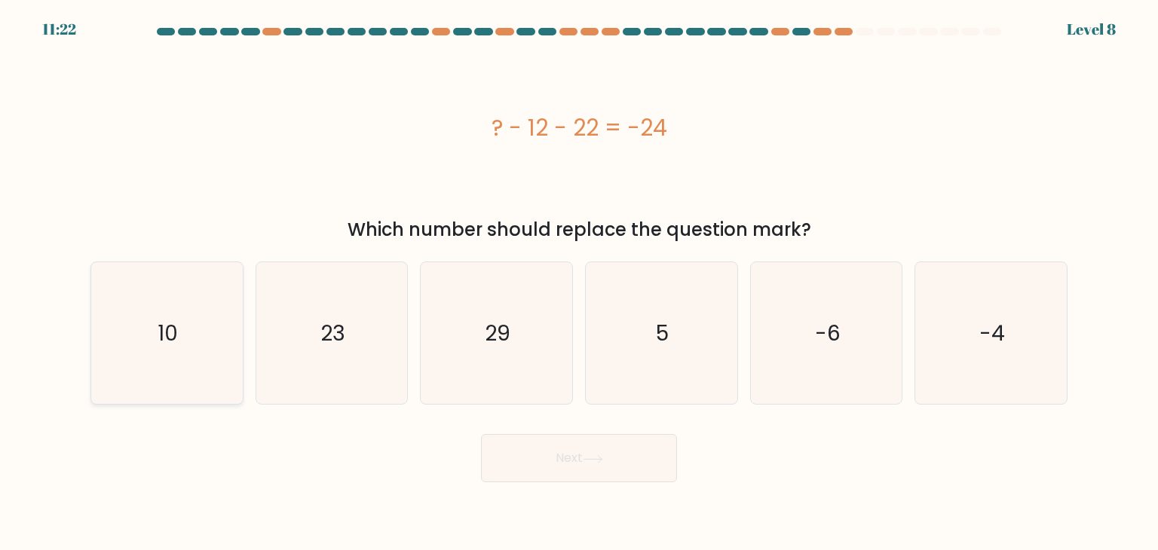
radio input "true"
click at [568, 452] on button "Next" at bounding box center [579, 458] width 196 height 48
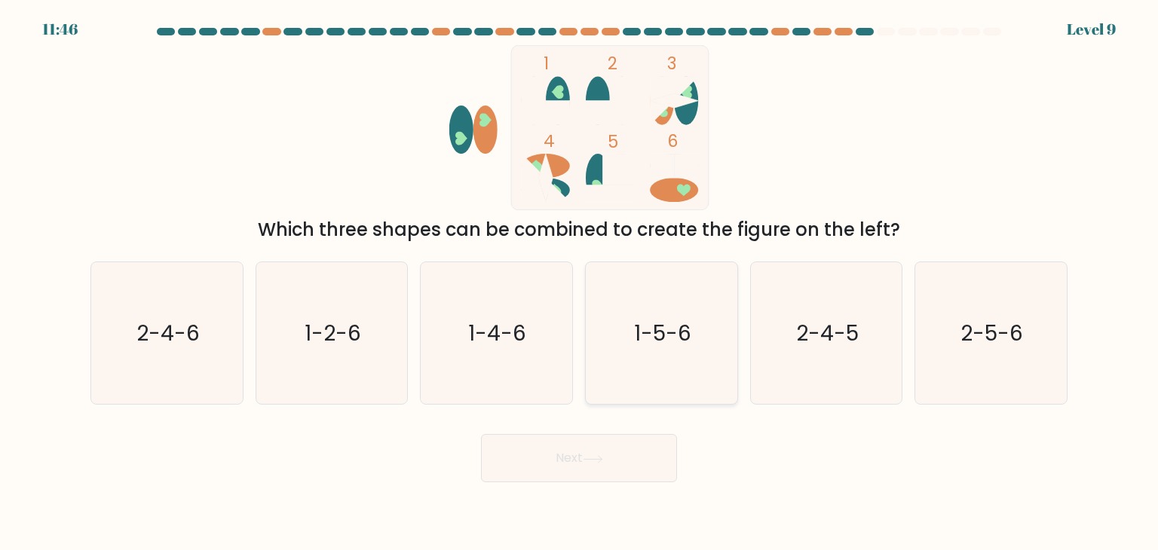
click at [715, 371] on icon "1-5-6" at bounding box center [661, 333] width 142 height 142
click at [580, 283] on input "d. 1-5-6" at bounding box center [579, 279] width 1 height 8
radio input "true"
click at [627, 462] on button "Next" at bounding box center [579, 458] width 196 height 48
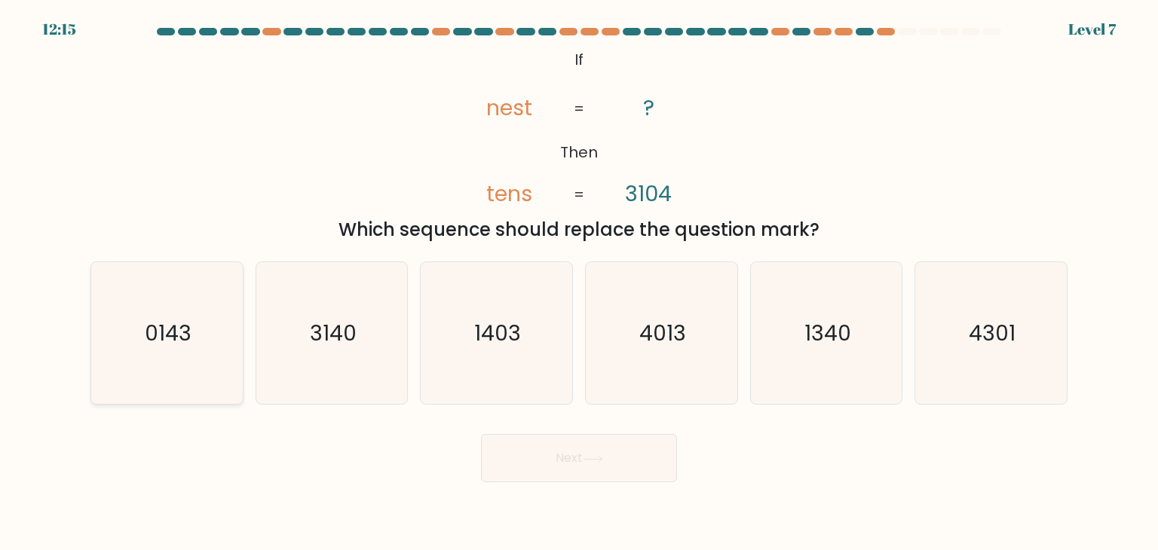
click at [229, 299] on icon "0143" at bounding box center [167, 333] width 142 height 142
click at [579, 283] on input "a. 0143" at bounding box center [579, 279] width 1 height 8
radio input "true"
click at [599, 471] on button "Next" at bounding box center [579, 458] width 196 height 48
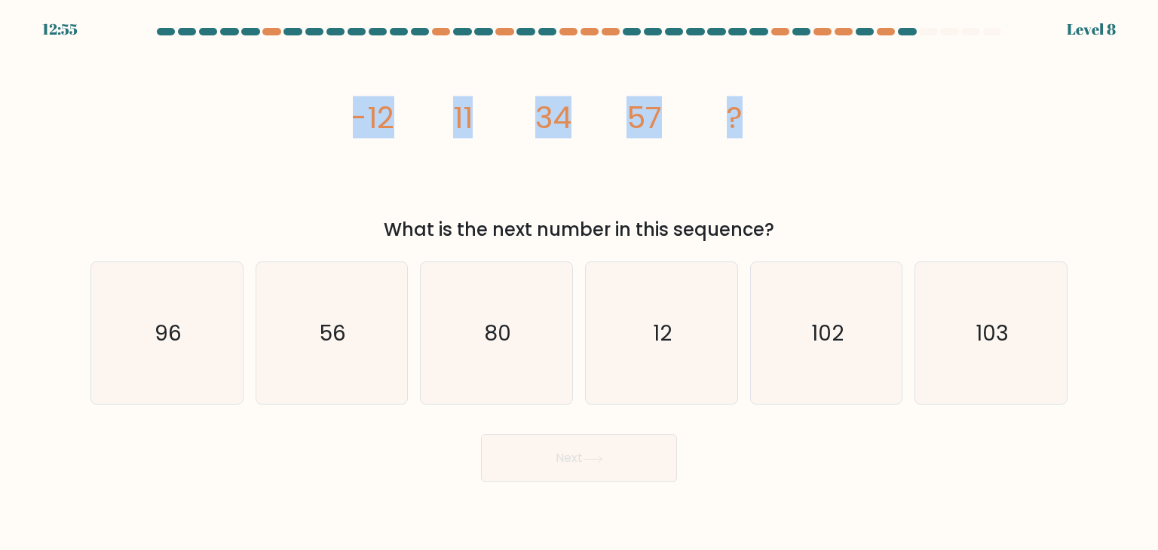
drag, startPoint x: 330, startPoint y: 103, endPoint x: 845, endPoint y: 209, distance: 526.5
click at [845, 209] on div "image/svg+xml -12 11 34 57 ? What is the next number in this sequence?" at bounding box center [578, 144] width 995 height 198
copy g "-12 11 34 57 ?"
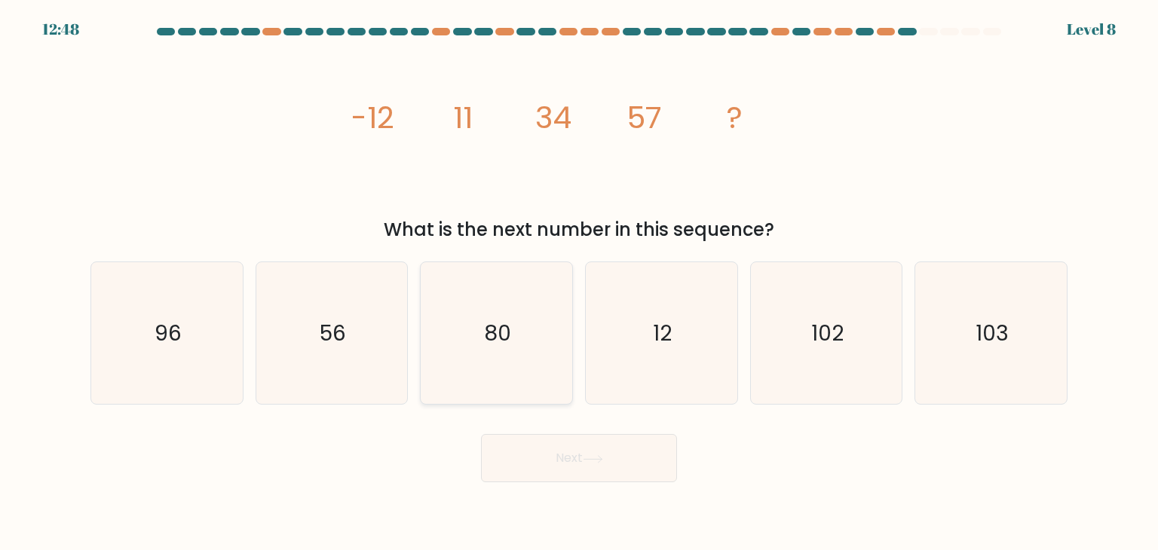
click at [478, 311] on icon "80" at bounding box center [496, 333] width 142 height 142
click at [579, 283] on input "c. 80" at bounding box center [579, 279] width 1 height 8
radio input "true"
click at [558, 470] on button "Next" at bounding box center [579, 458] width 196 height 48
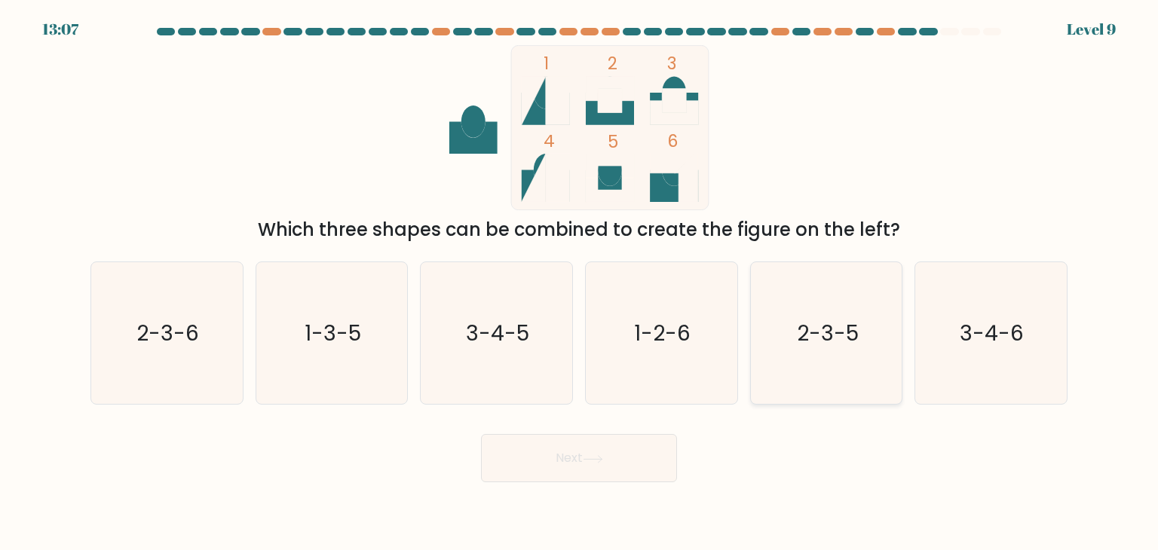
click at [823, 323] on text "2-3-5" at bounding box center [828, 333] width 62 height 30
click at [580, 283] on input "e. 2-3-5" at bounding box center [579, 279] width 1 height 8
radio input "true"
click at [634, 441] on button "Next" at bounding box center [579, 458] width 196 height 48
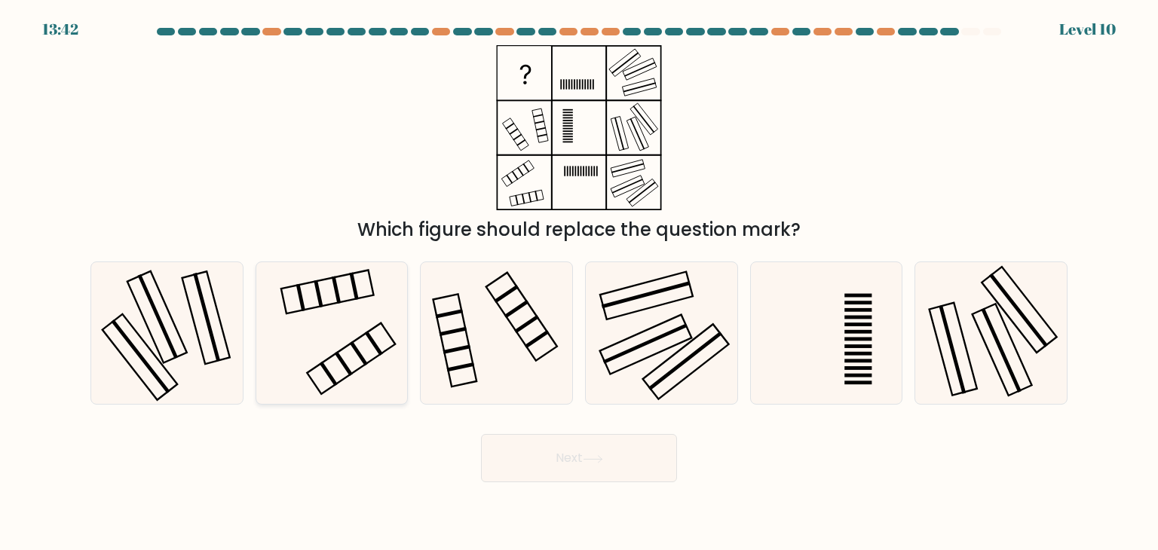
click at [314, 317] on icon at bounding box center [332, 333] width 142 height 142
click at [579, 283] on input "b." at bounding box center [579, 279] width 1 height 8
radio input "true"
click at [533, 446] on button "Next" at bounding box center [579, 458] width 196 height 48
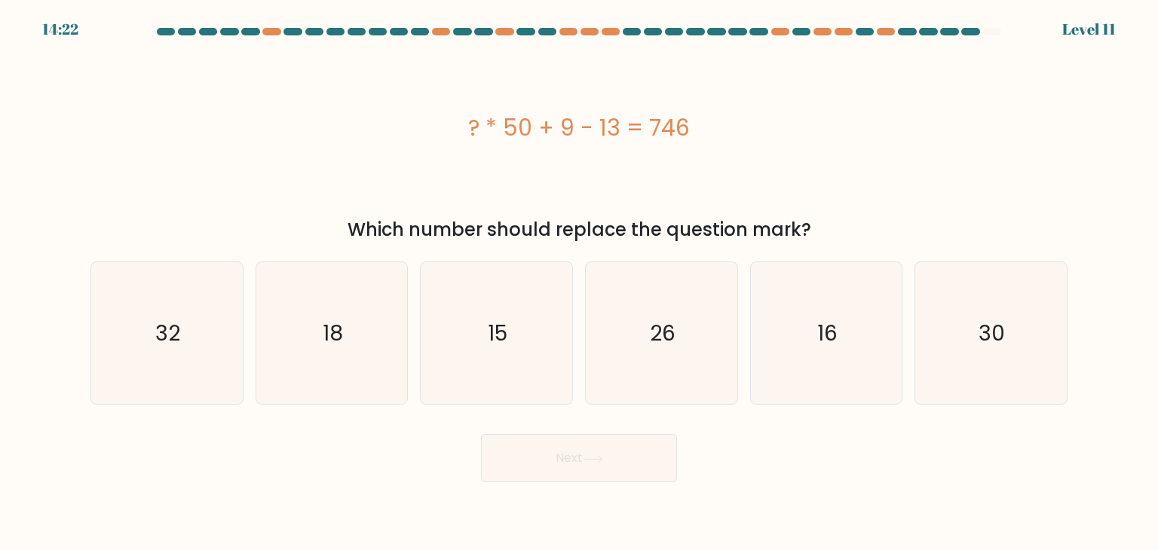
drag, startPoint x: 440, startPoint y: 116, endPoint x: 787, endPoint y: 145, distance: 348.0
click at [787, 145] on div "? * 50 + 9 - 13 = 746" at bounding box center [578, 127] width 977 height 165
click at [500, 394] on icon "15" at bounding box center [496, 333] width 142 height 142
click at [579, 283] on input "c. 15" at bounding box center [579, 279] width 1 height 8
radio input "true"
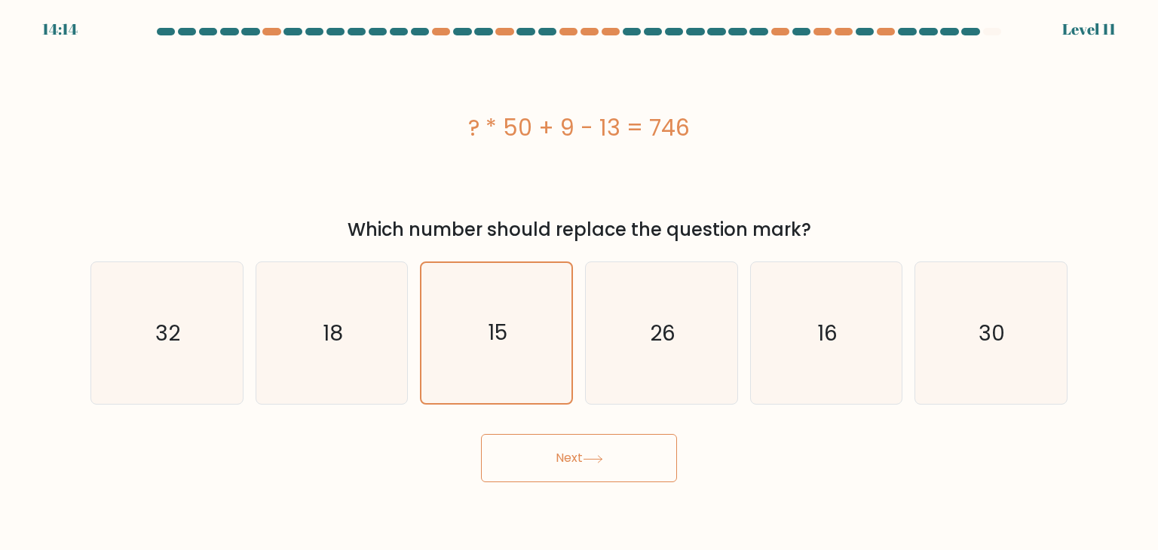
click at [582, 479] on button "Next" at bounding box center [579, 458] width 196 height 48
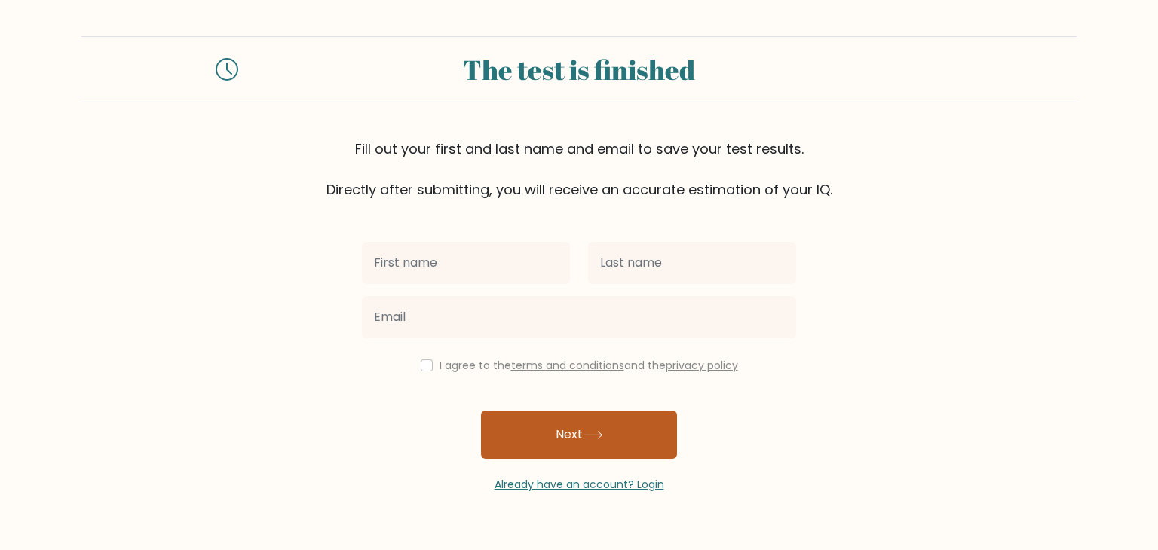
click at [581, 433] on button "Next" at bounding box center [579, 435] width 196 height 48
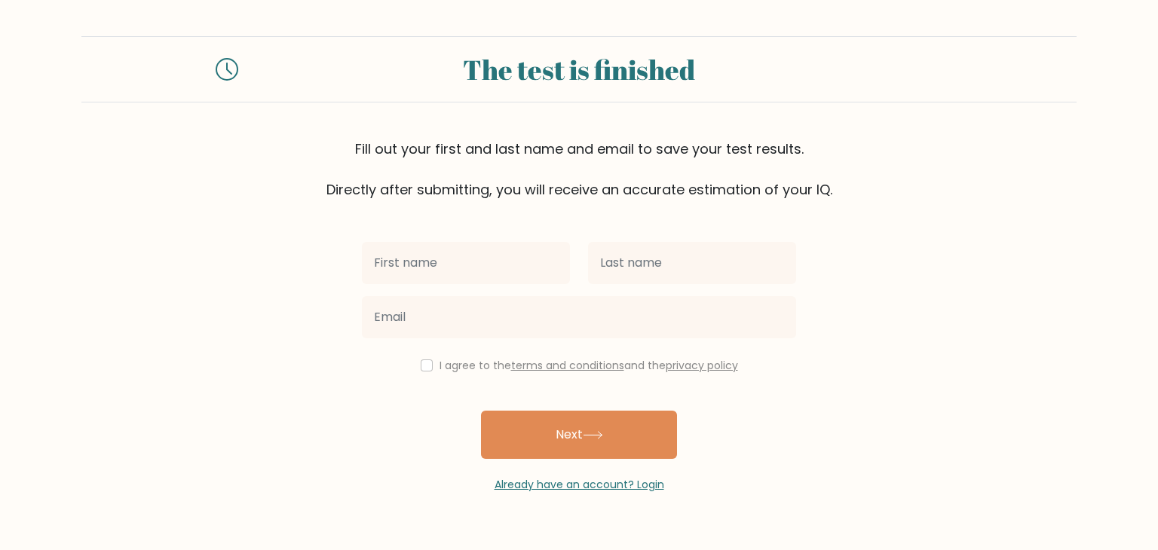
click at [434, 369] on div "I agree to the terms and conditions and the privacy policy" at bounding box center [579, 366] width 452 height 18
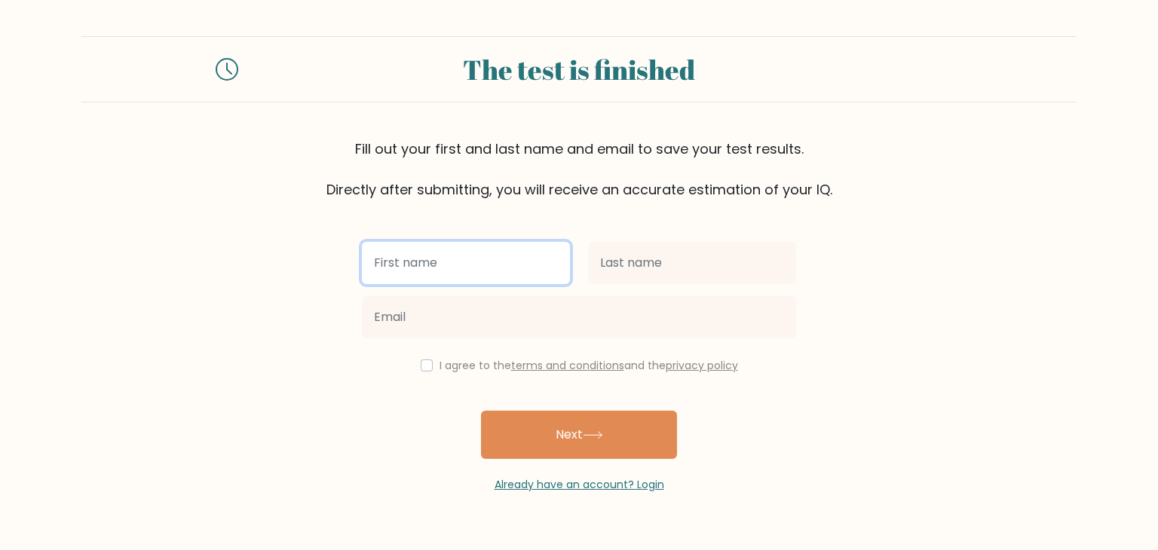
click at [467, 260] on input "text" at bounding box center [466, 263] width 208 height 42
type input "sara"
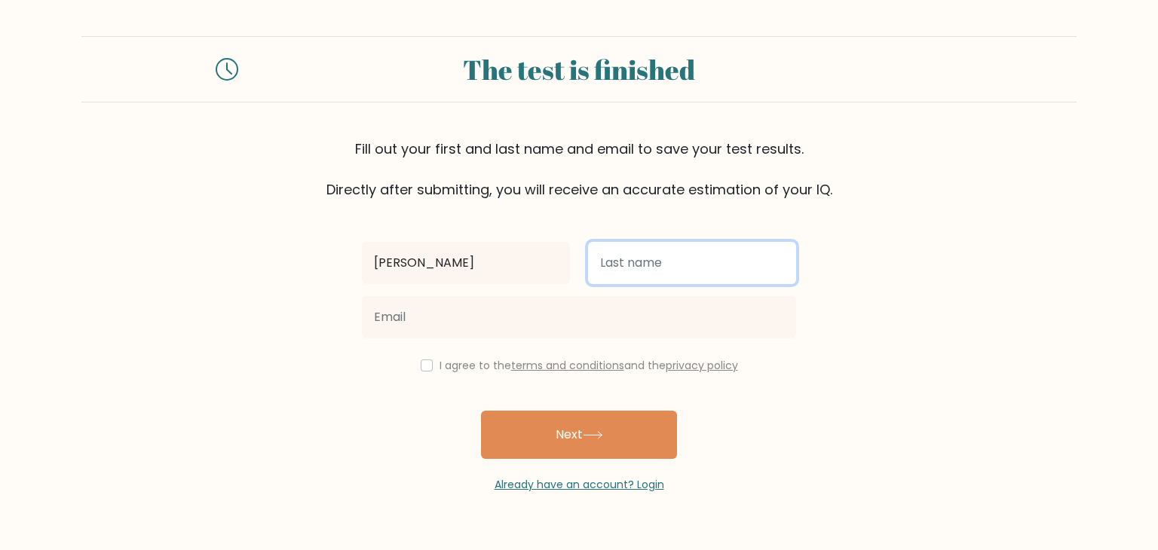
click at [672, 251] on input "text" at bounding box center [692, 263] width 208 height 42
type input "abuarisheh"
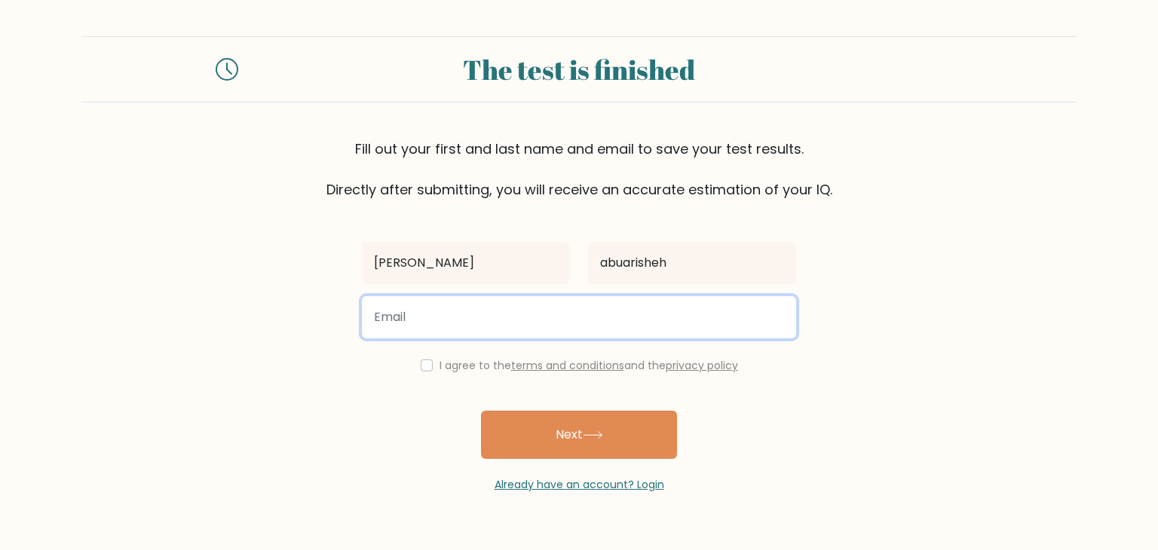
click at [636, 321] on input "email" at bounding box center [579, 317] width 434 height 42
type input "ateya.sarah@gmail.com"
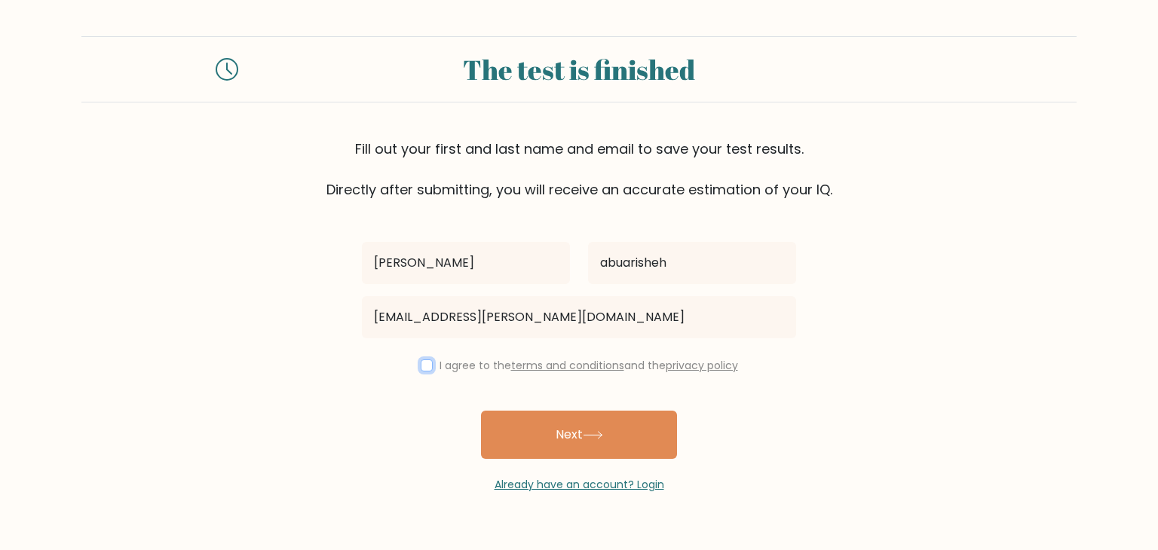
click at [428, 370] on input "checkbox" at bounding box center [427, 366] width 12 height 12
checkbox input "true"
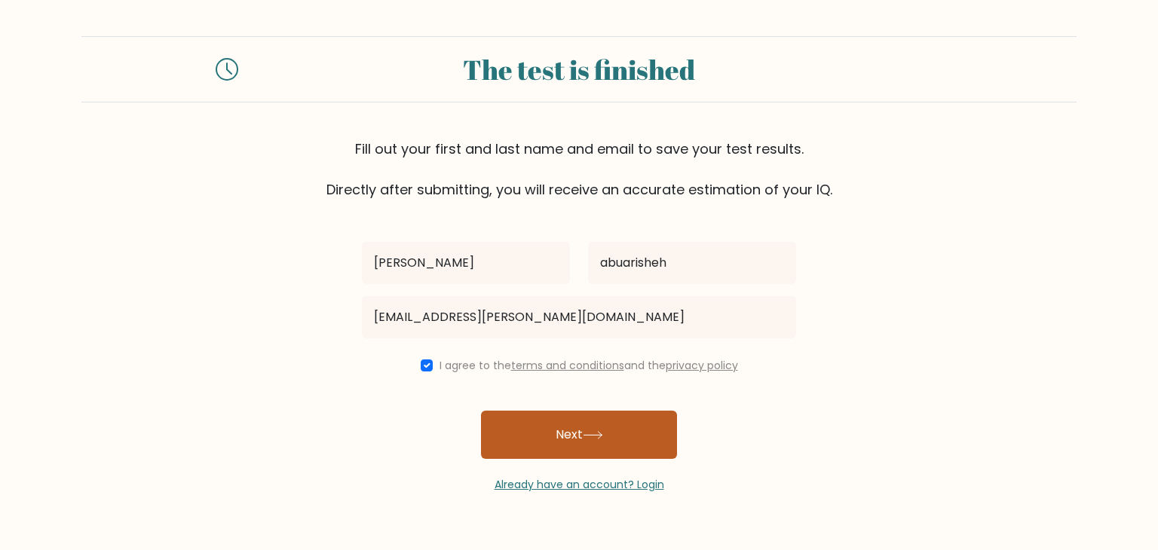
click at [560, 423] on button "Next" at bounding box center [579, 435] width 196 height 48
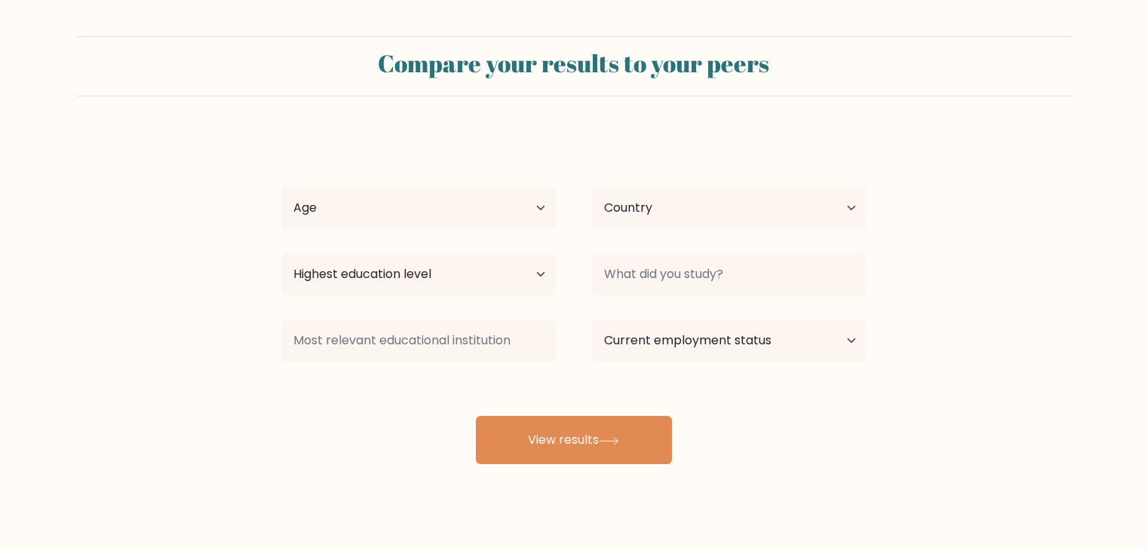
select select "[PERSON_NAME]"
click at [526, 214] on select "Age Under [DEMOGRAPHIC_DATA] [DEMOGRAPHIC_DATA] [DEMOGRAPHIC_DATA] [DEMOGRAPHIC…" at bounding box center [418, 208] width 274 height 42
select select "18_24"
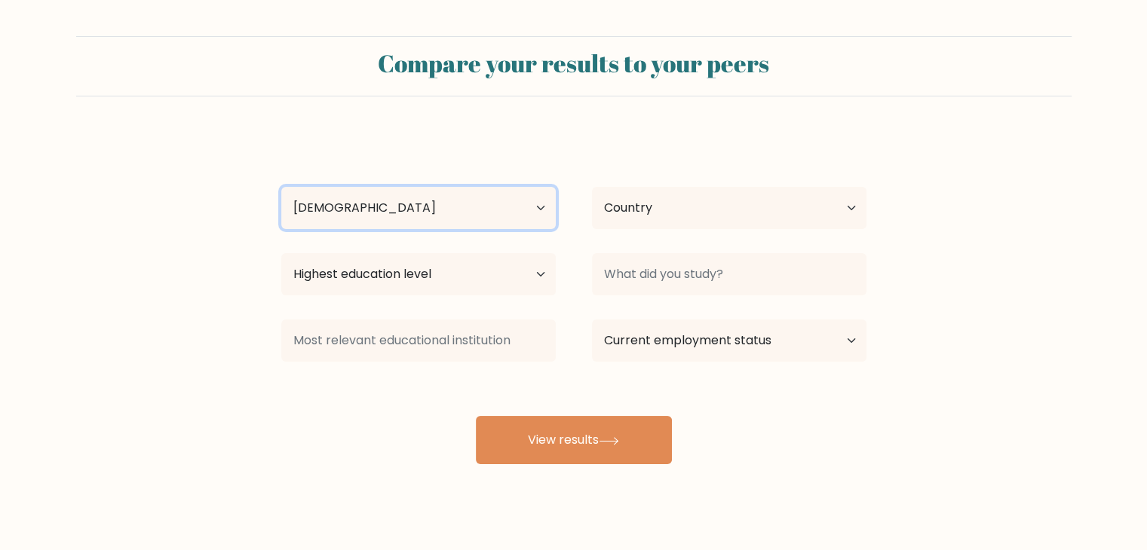
click at [281, 187] on select "Age Under [DEMOGRAPHIC_DATA] [DEMOGRAPHIC_DATA] [DEMOGRAPHIC_DATA] [DEMOGRAPHIC…" at bounding box center [418, 208] width 274 height 42
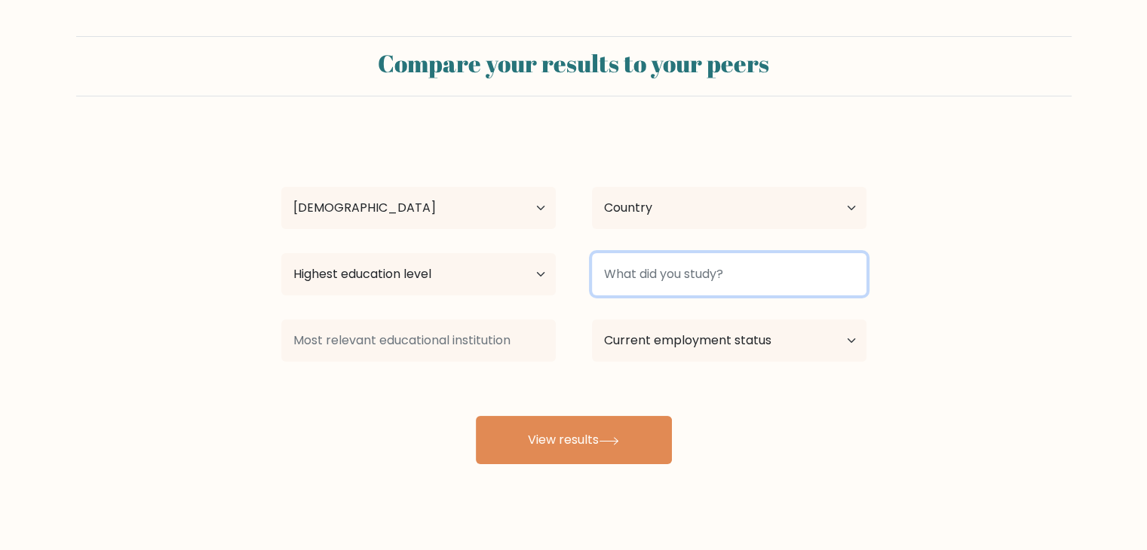
click at [647, 271] on input at bounding box center [729, 274] width 274 height 42
type input "htu"
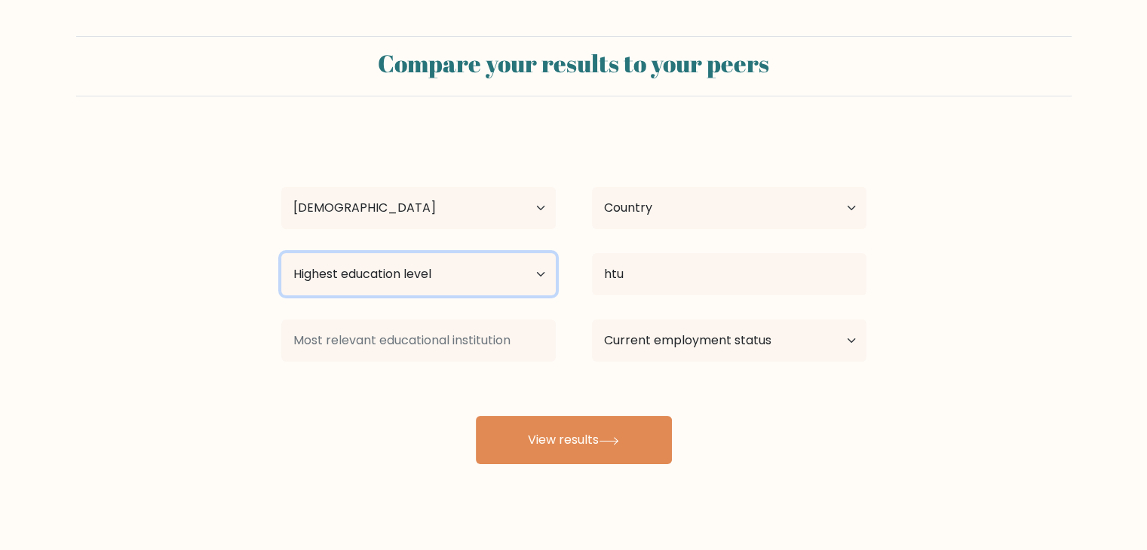
click at [447, 283] on select "Highest education level No schooling Primary Lower Secondary Upper Secondary Oc…" at bounding box center [418, 274] width 274 height 42
select select "bachelors_degree"
click at [281, 253] on select "Highest education level No schooling Primary Lower Secondary Upper Secondary Oc…" at bounding box center [418, 274] width 274 height 42
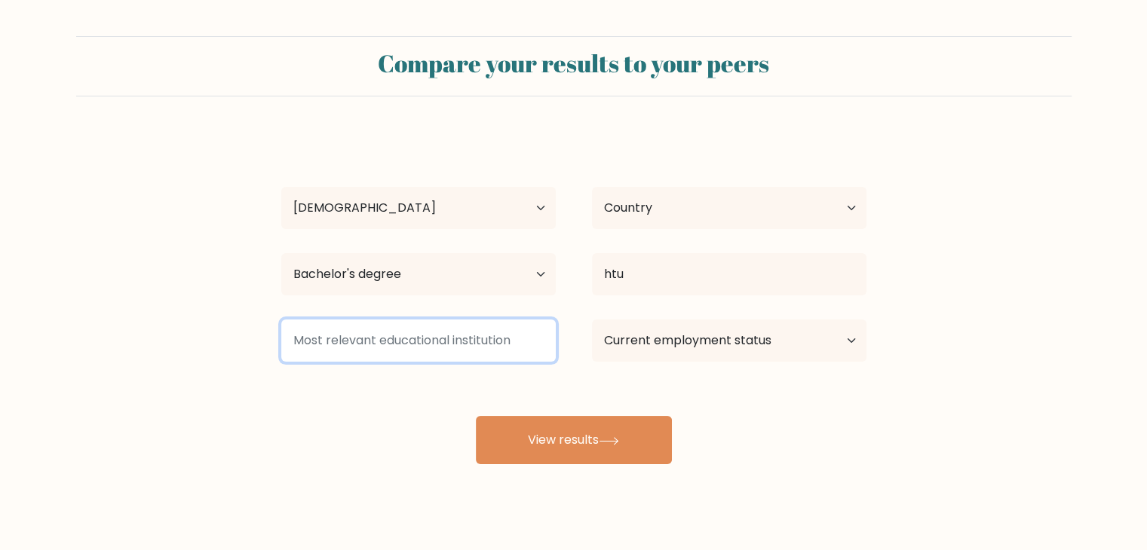
click at [449, 336] on input at bounding box center [418, 341] width 274 height 42
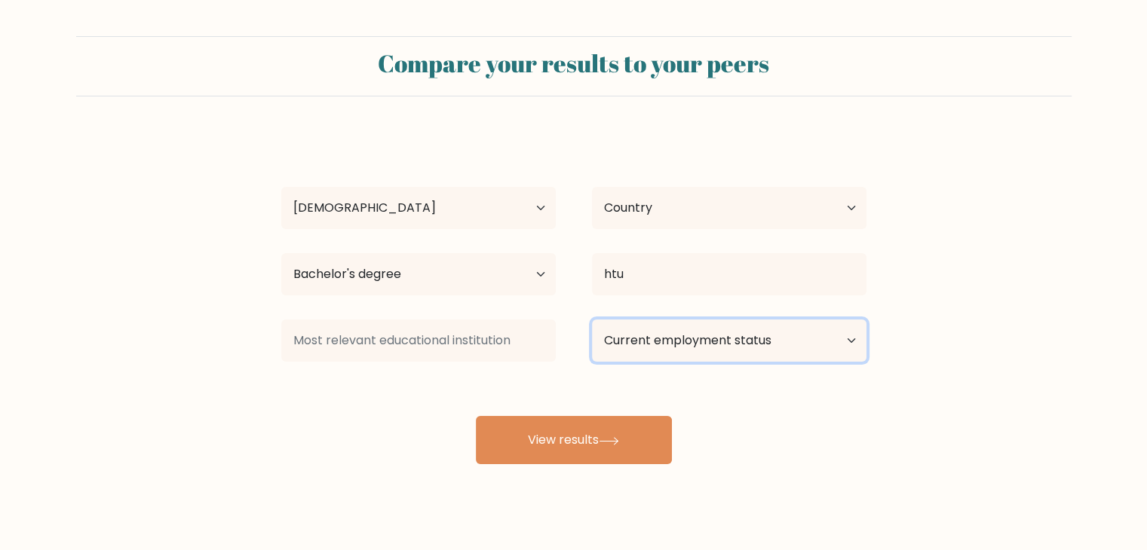
click at [645, 339] on select "Current employment status Employed Student Retired Other / prefer not to answer" at bounding box center [729, 341] width 274 height 42
click at [592, 320] on select "Current employment status Employed Student Retired Other / prefer not to answer" at bounding box center [729, 341] width 274 height 42
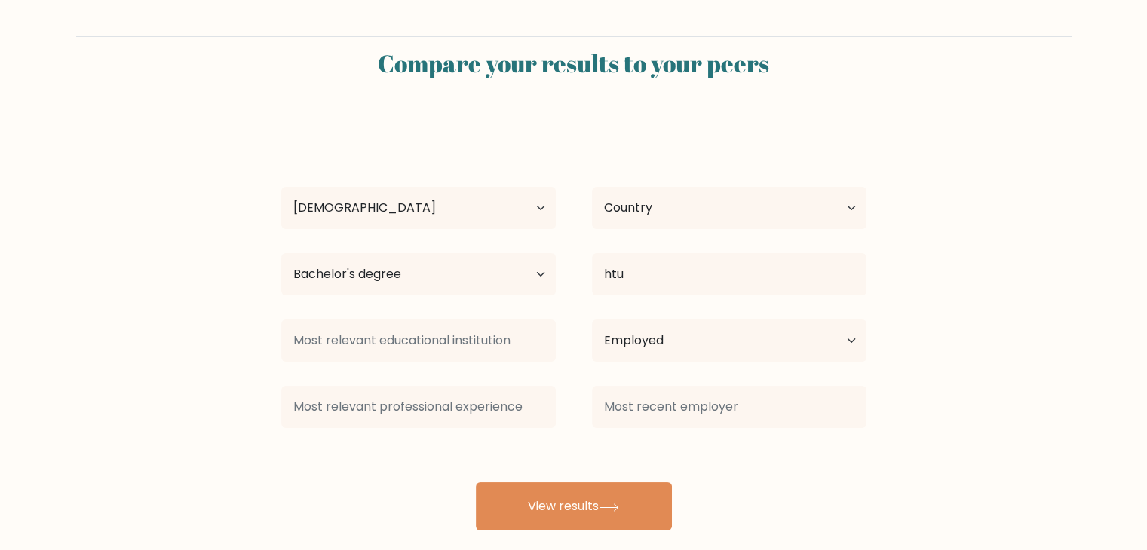
click at [679, 362] on div "Current employment status Employed Student Retired Other / prefer not to answer" at bounding box center [729, 341] width 311 height 54
click at [679, 345] on select "Current employment status Employed Student Retired Other / prefer not to answer" at bounding box center [729, 341] width 274 height 42
select select "other"
click at [592, 320] on select "Current employment status Employed Student Retired Other / prefer not to answer" at bounding box center [729, 341] width 274 height 42
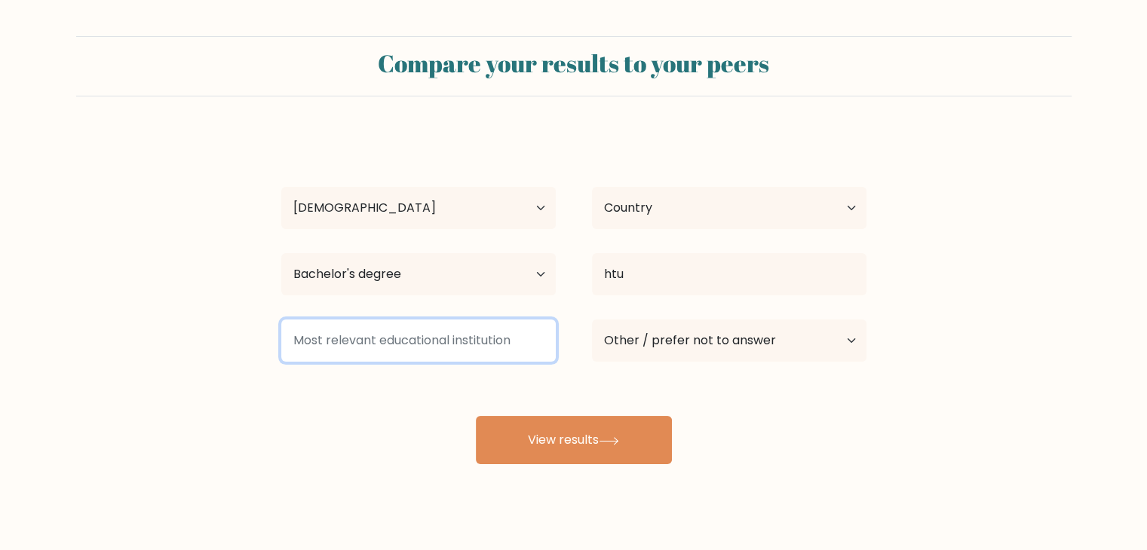
click at [512, 340] on input at bounding box center [418, 341] width 274 height 42
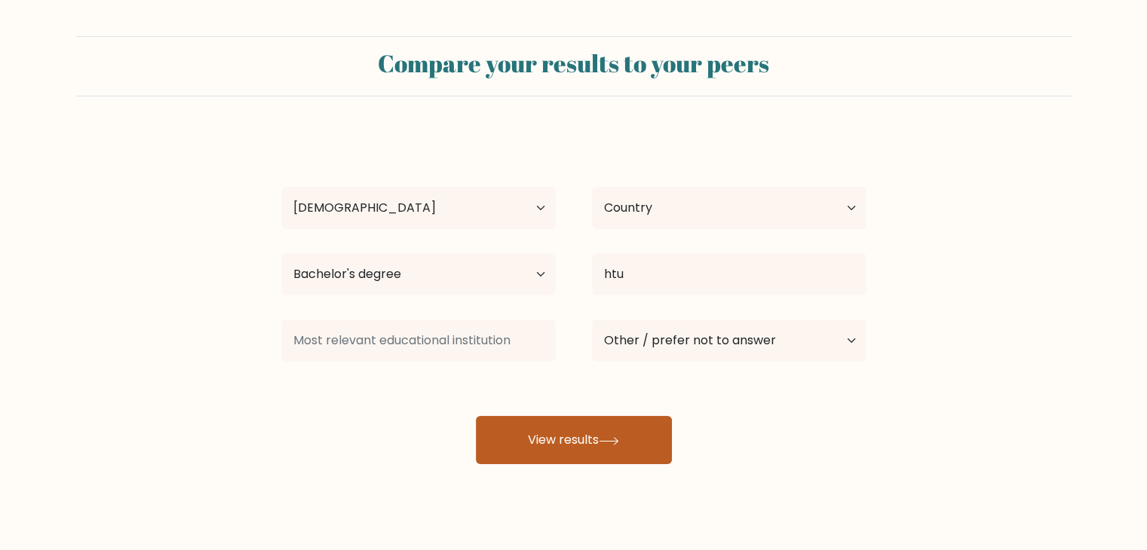
click at [572, 444] on button "View results" at bounding box center [574, 440] width 196 height 48
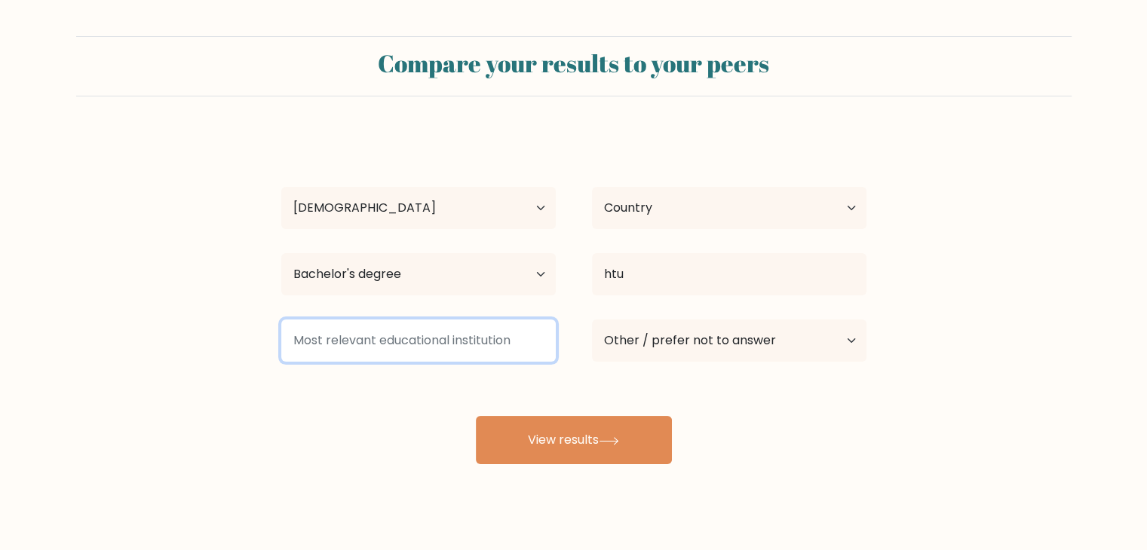
click at [455, 350] on input at bounding box center [418, 341] width 274 height 42
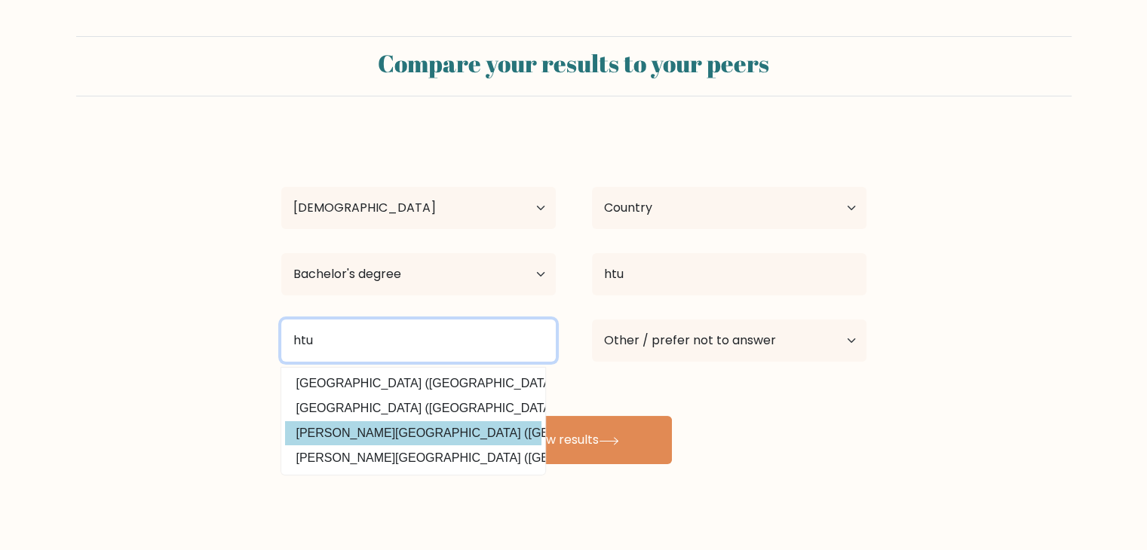
type input "htu"
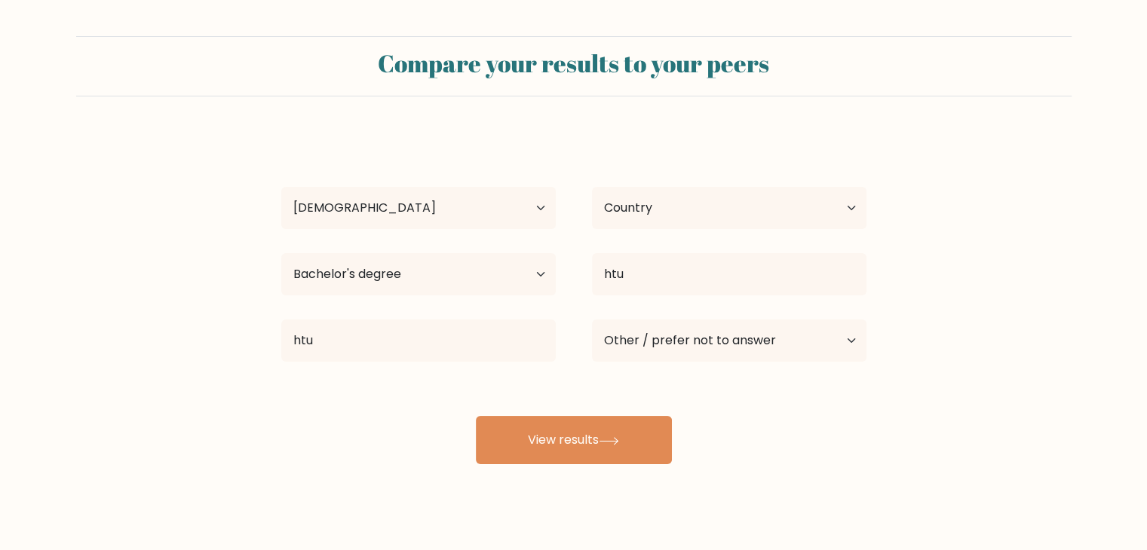
click at [455, 438] on div "sara abuarisheh Age Under 18 years old 18-24 years old 25-34 years old 35-44 ye…" at bounding box center [573, 299] width 603 height 332
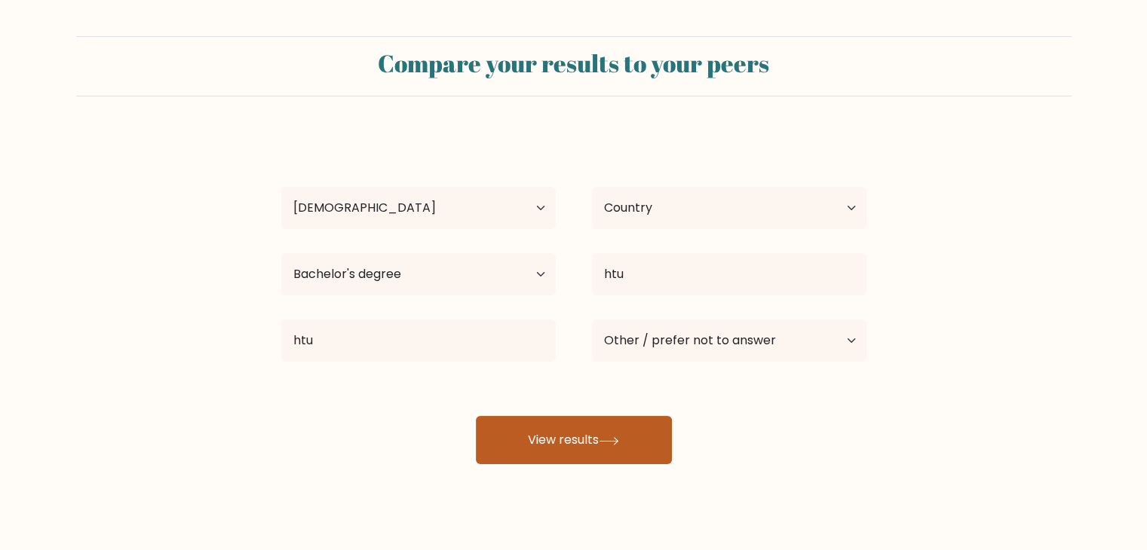
click at [524, 436] on button "View results" at bounding box center [574, 440] width 196 height 48
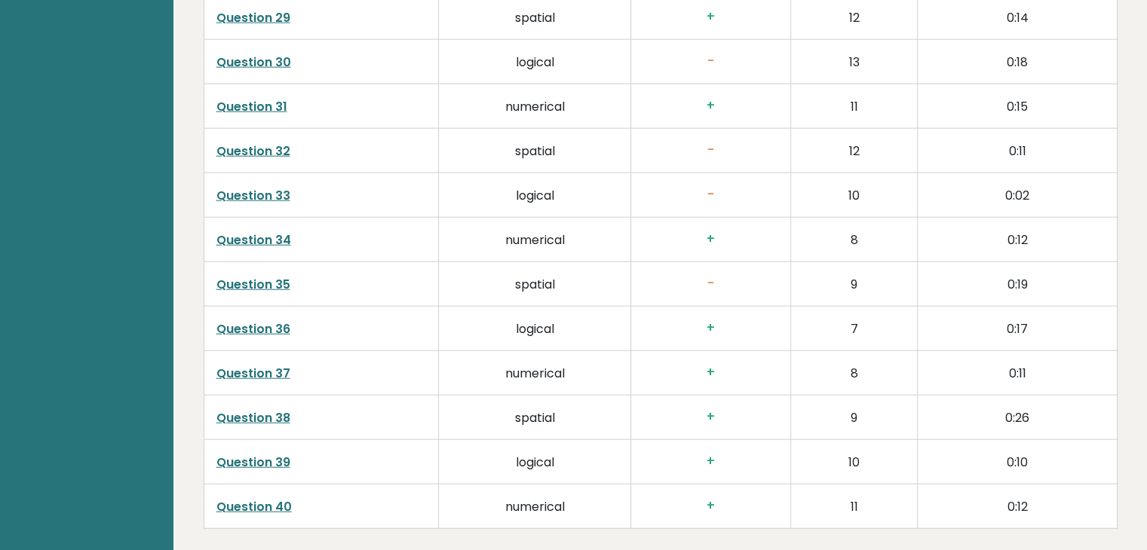
scroll to position [3852, 0]
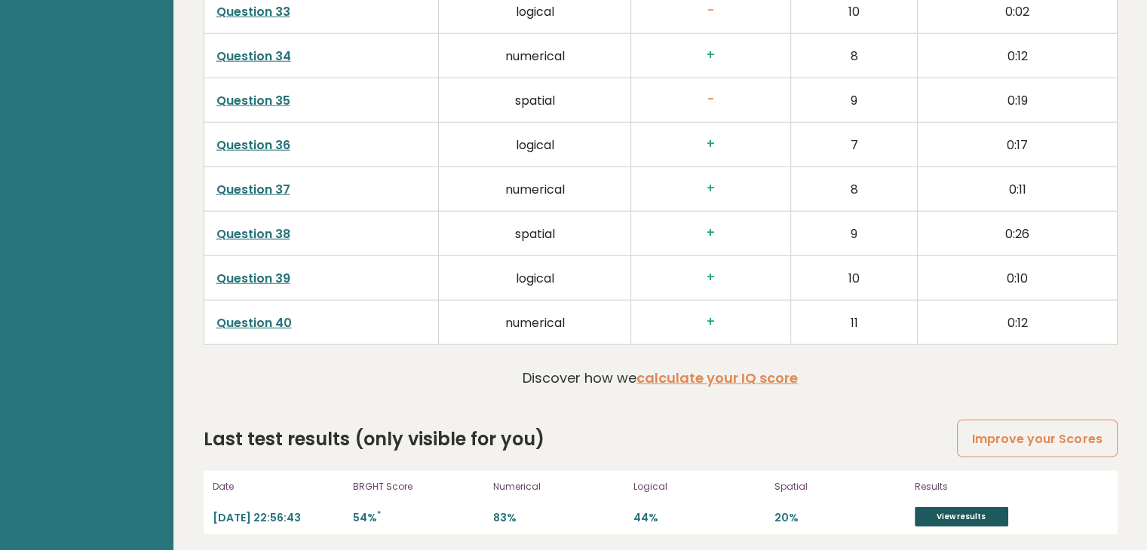
click at [932, 507] on link "View results" at bounding box center [962, 517] width 94 height 20
click at [998, 429] on link "Improve your Scores" at bounding box center [1037, 439] width 160 height 38
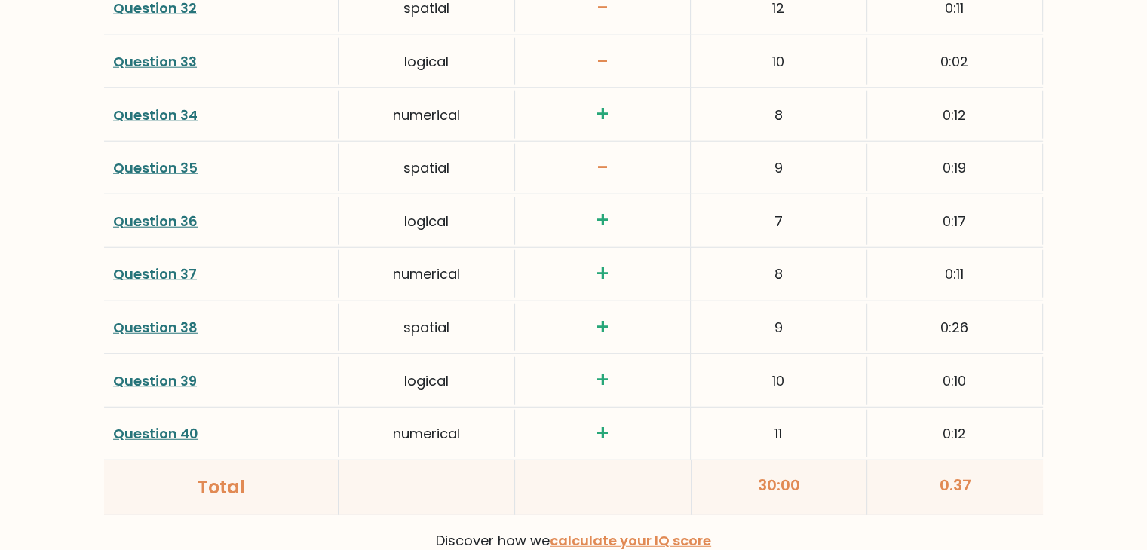
scroll to position [3990, 0]
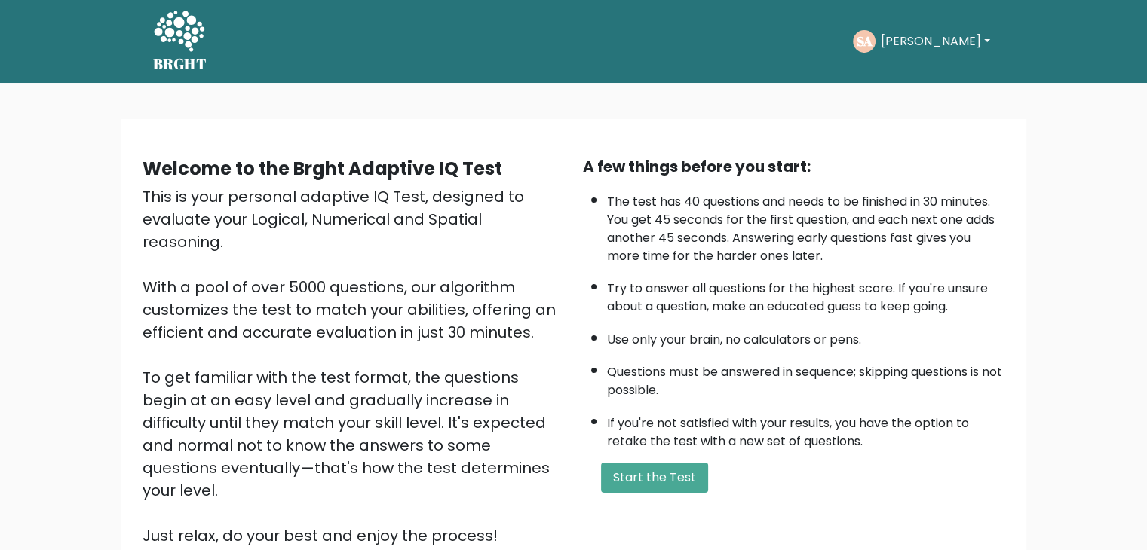
scroll to position [72, 0]
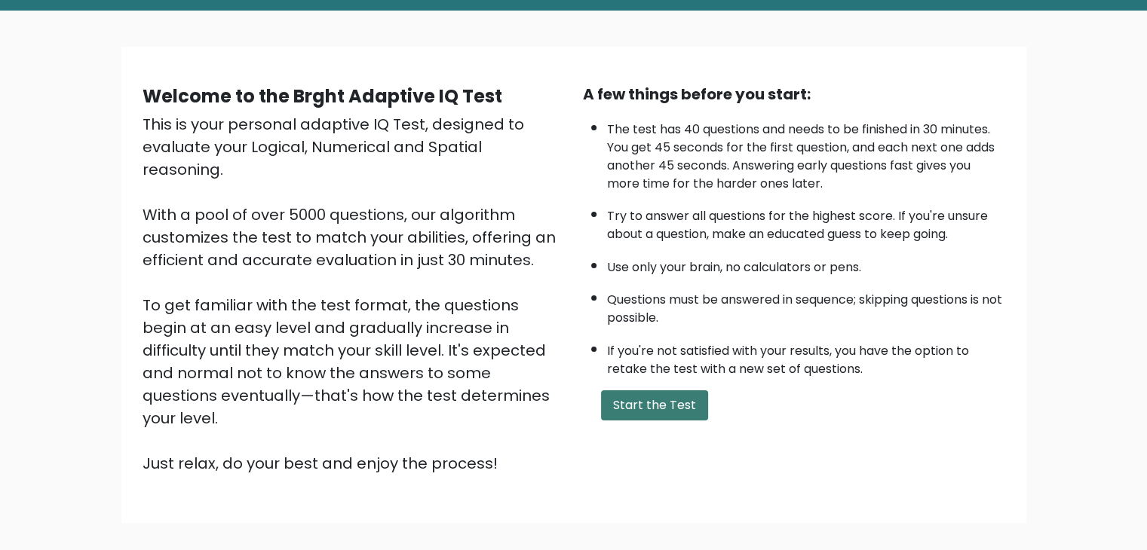
click at [642, 391] on button "Start the Test" at bounding box center [654, 406] width 107 height 30
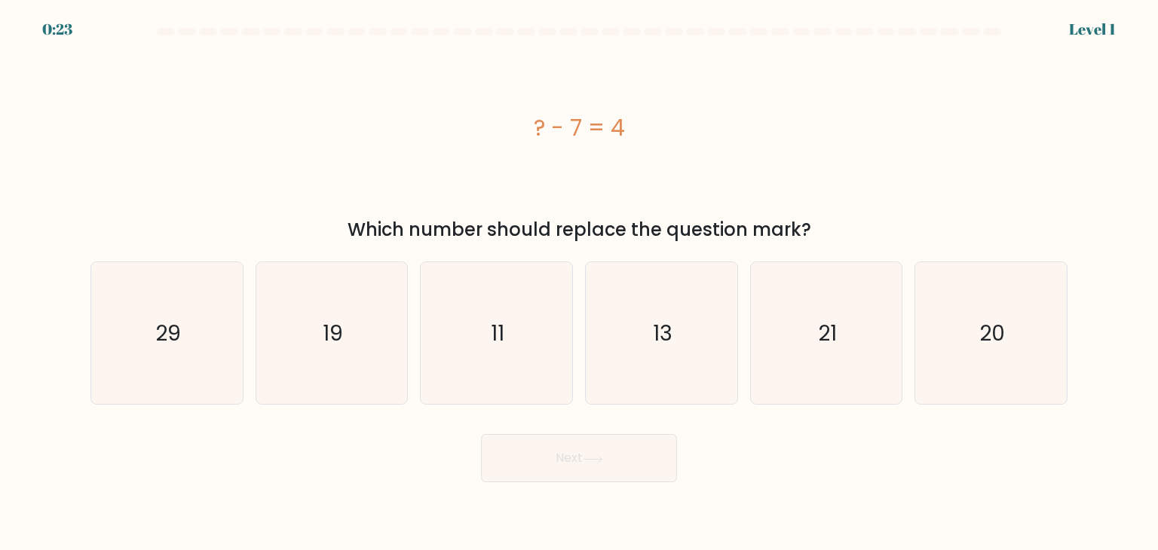
click at [549, 114] on div "? - 7 = 4" at bounding box center [578, 128] width 977 height 34
copy div "? - 7 = 4"
click at [552, 290] on icon "11" at bounding box center [496, 333] width 142 height 142
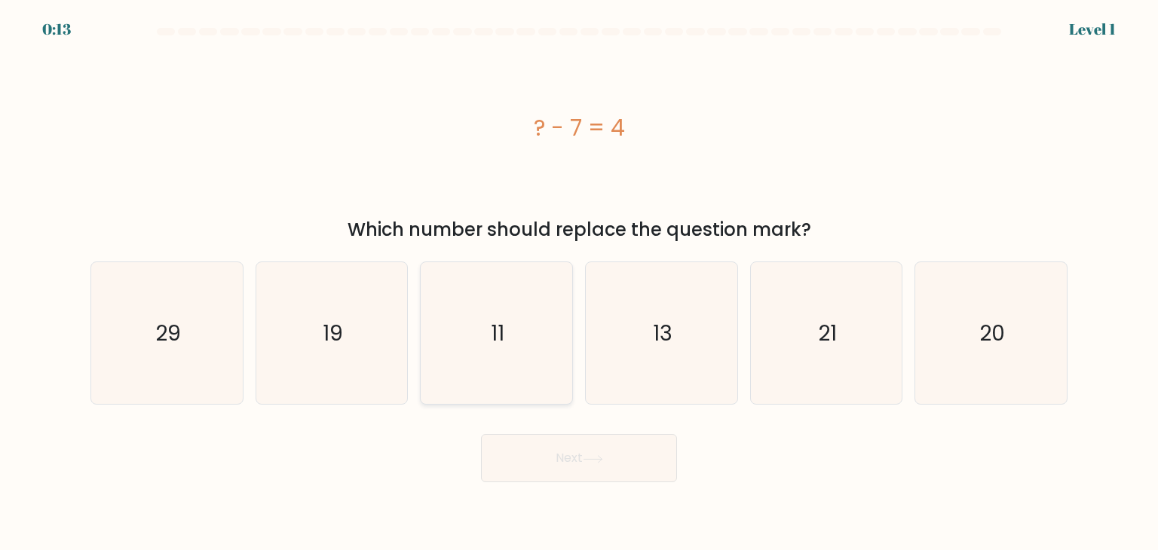
click at [579, 283] on input "c. 11" at bounding box center [579, 279] width 1 height 8
radio input "true"
click at [612, 455] on button "Next" at bounding box center [579, 458] width 196 height 48
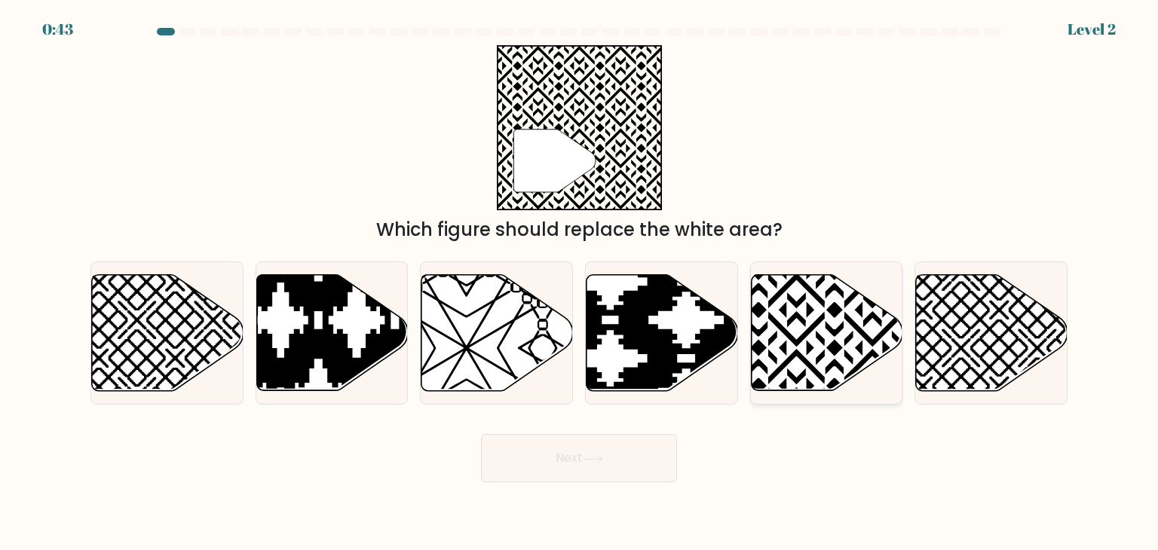
click at [777, 330] on icon at bounding box center [827, 333] width 152 height 116
click at [580, 283] on input "e." at bounding box center [579, 279] width 1 height 8
radio input "true"
click at [517, 453] on button "Next" at bounding box center [579, 458] width 196 height 48
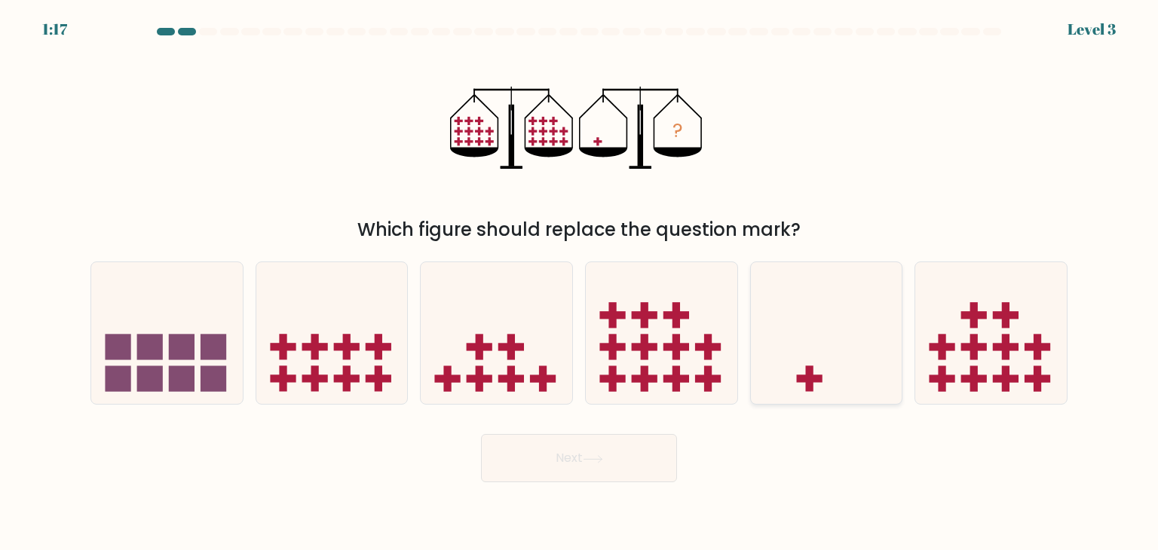
click at [836, 330] on icon at bounding box center [827, 333] width 152 height 125
click at [580, 283] on input "e." at bounding box center [579, 279] width 1 height 8
radio input "true"
click at [607, 460] on button "Next" at bounding box center [579, 458] width 196 height 48
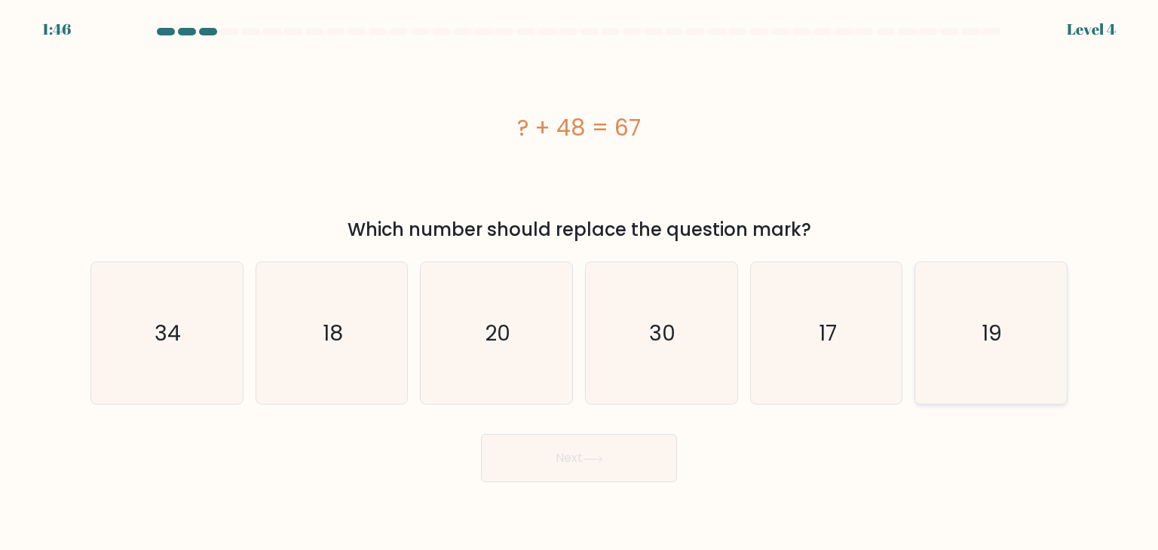
click at [992, 336] on text "19" at bounding box center [993, 333] width 20 height 30
click at [580, 283] on input "f. 19" at bounding box center [579, 279] width 1 height 8
radio input "true"
click at [609, 457] on button "Next" at bounding box center [579, 458] width 196 height 48
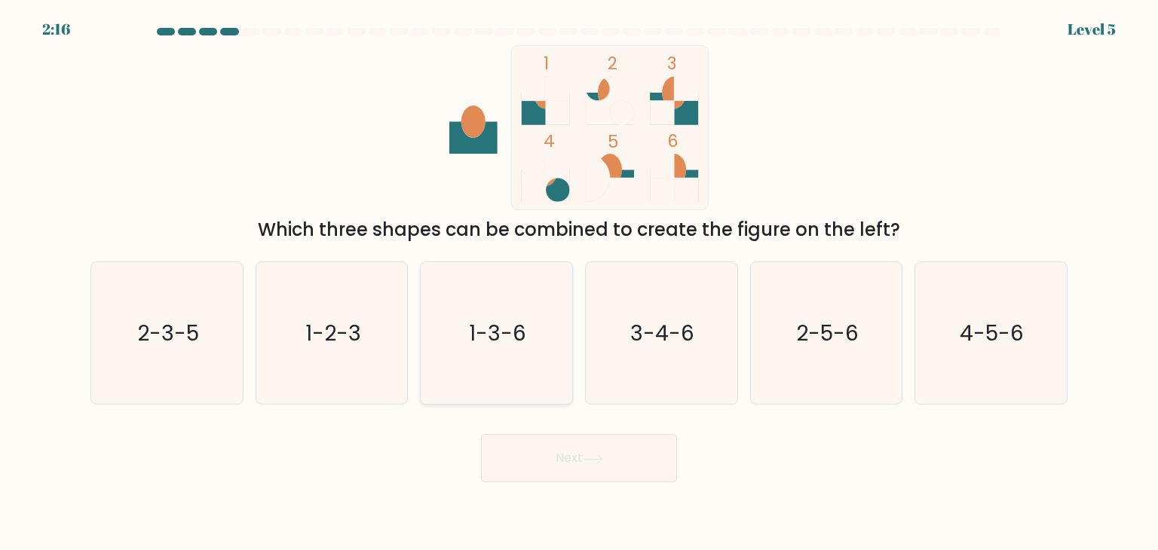
click at [475, 307] on icon "1-3-6" at bounding box center [496, 333] width 142 height 142
click at [579, 283] on input "c. 1-3-6" at bounding box center [579, 279] width 1 height 8
radio input "true"
click at [568, 455] on button "Next" at bounding box center [579, 458] width 196 height 48
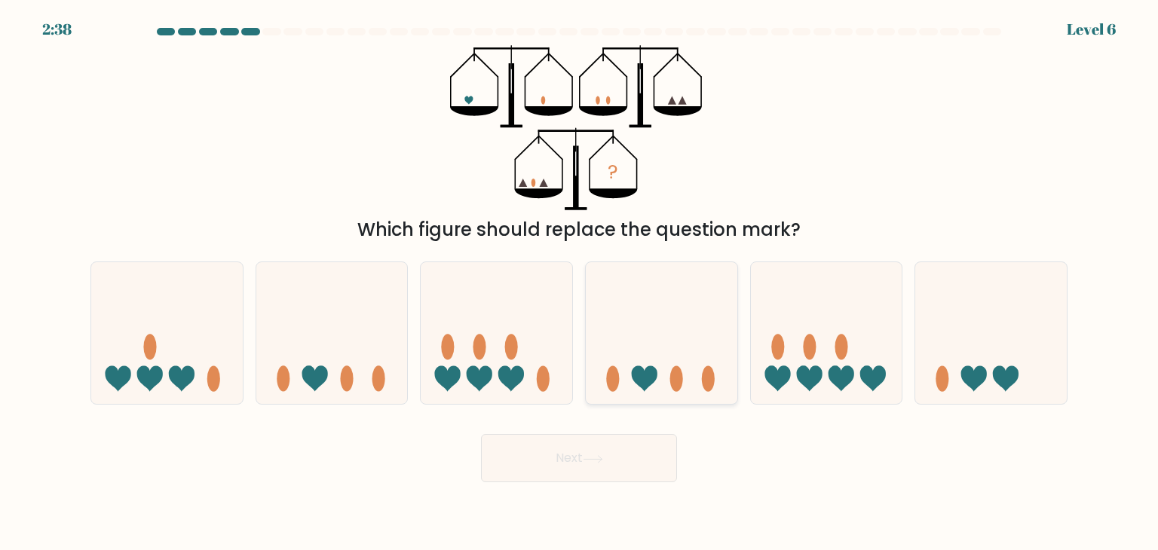
click at [639, 363] on icon at bounding box center [662, 333] width 152 height 125
click at [580, 283] on input "d." at bounding box center [579, 279] width 1 height 8
radio input "true"
click at [597, 451] on button "Next" at bounding box center [579, 458] width 196 height 48
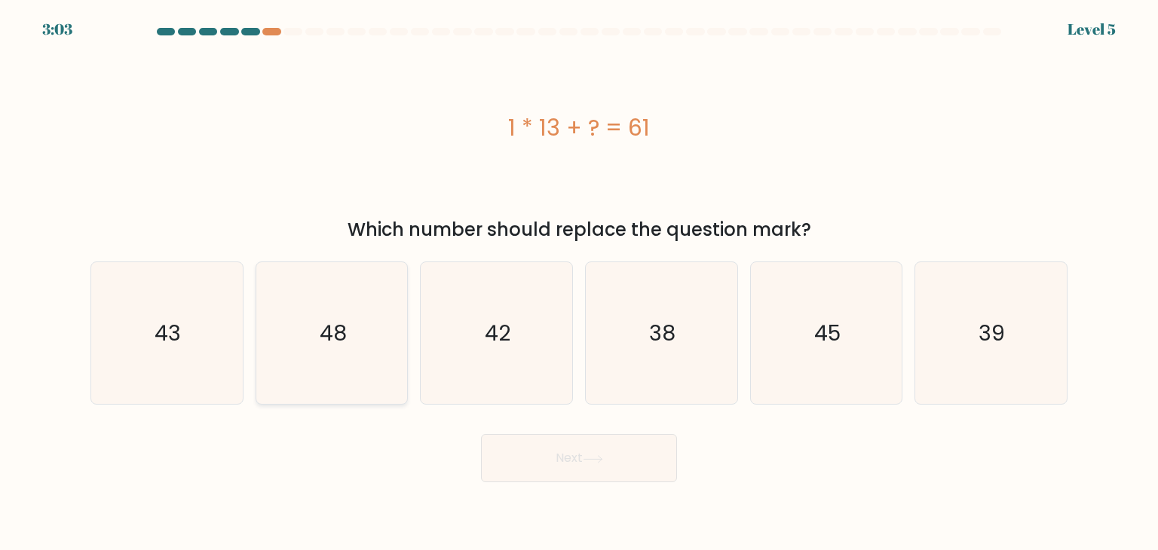
click at [273, 330] on icon "48" at bounding box center [332, 333] width 142 height 142
click at [579, 283] on input "b. 48" at bounding box center [579, 279] width 1 height 8
radio input "true"
click at [523, 463] on button "Next" at bounding box center [579, 458] width 196 height 48
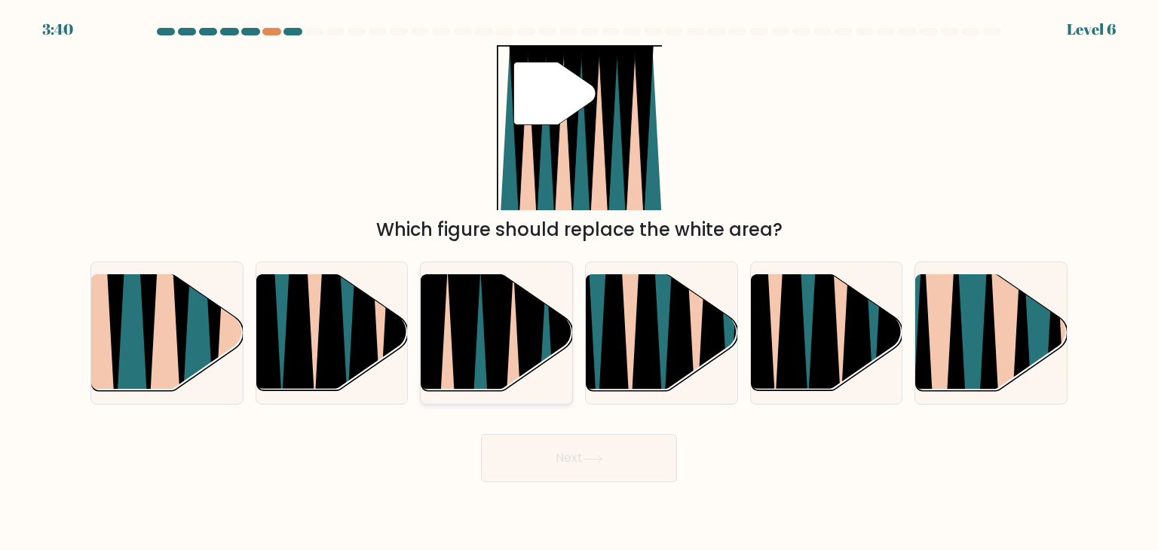
click at [497, 305] on icon at bounding box center [497, 397] width 34 height 303
click at [579, 283] on input "c." at bounding box center [579, 279] width 1 height 8
radio input "true"
click at [556, 459] on button "Next" at bounding box center [579, 458] width 196 height 48
